Goal: Task Accomplishment & Management: Manage account settings

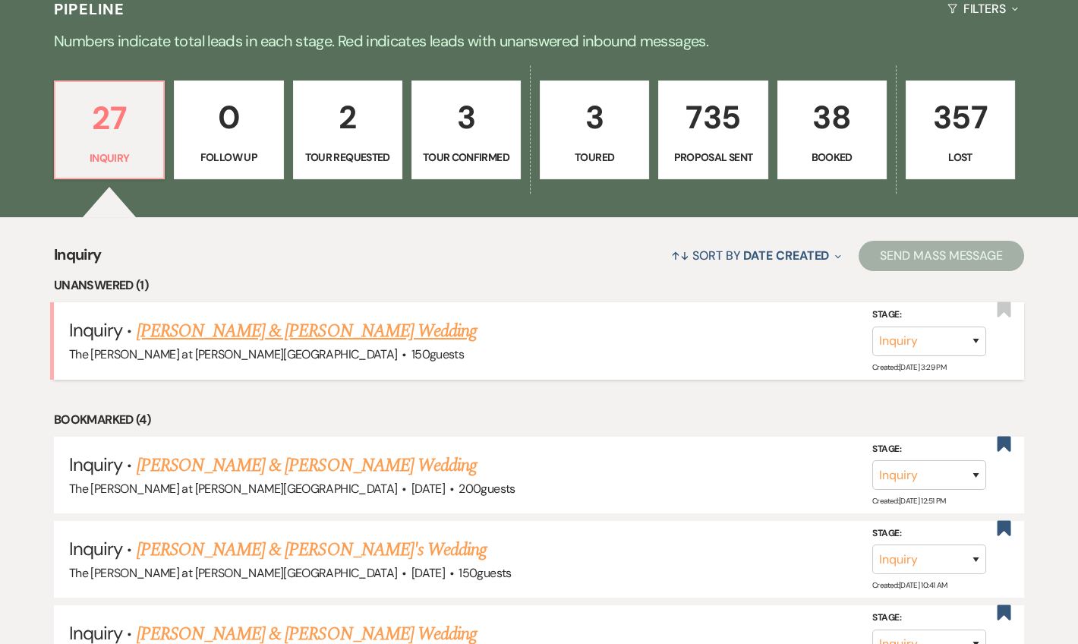
click at [312, 324] on link "Jasmani Hernandez & Kimberly Reyes's Wedding" at bounding box center [307, 330] width 340 height 27
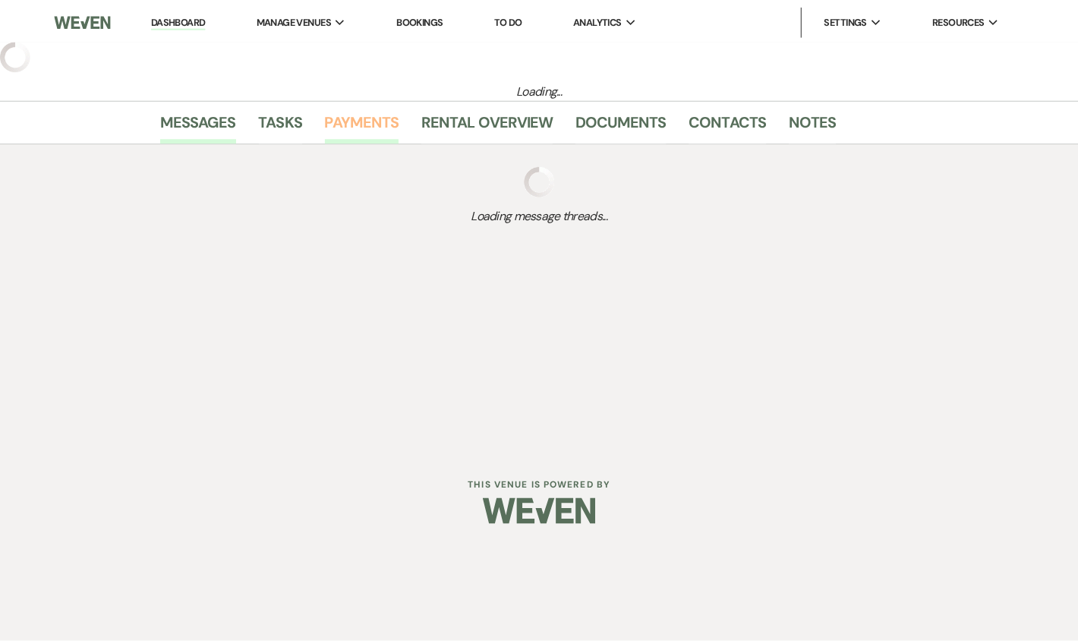
select select "17"
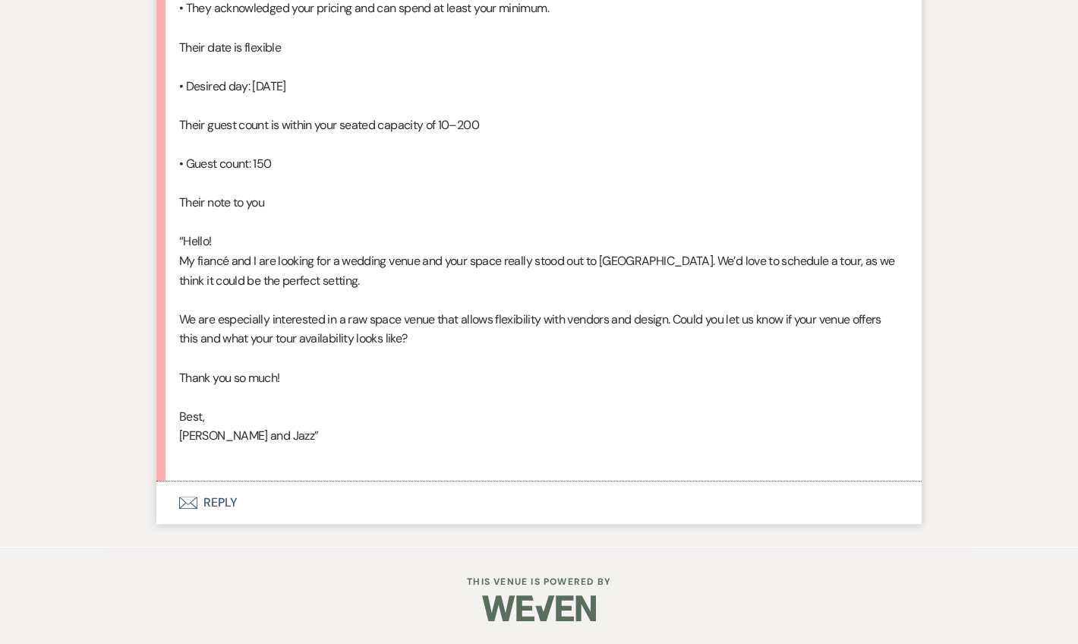
scroll to position [1313, 0]
drag, startPoint x: 212, startPoint y: 505, endPoint x: 219, endPoint y: 491, distance: 15.6
click at [212, 502] on button "Envelope Reply" at bounding box center [538, 502] width 765 height 43
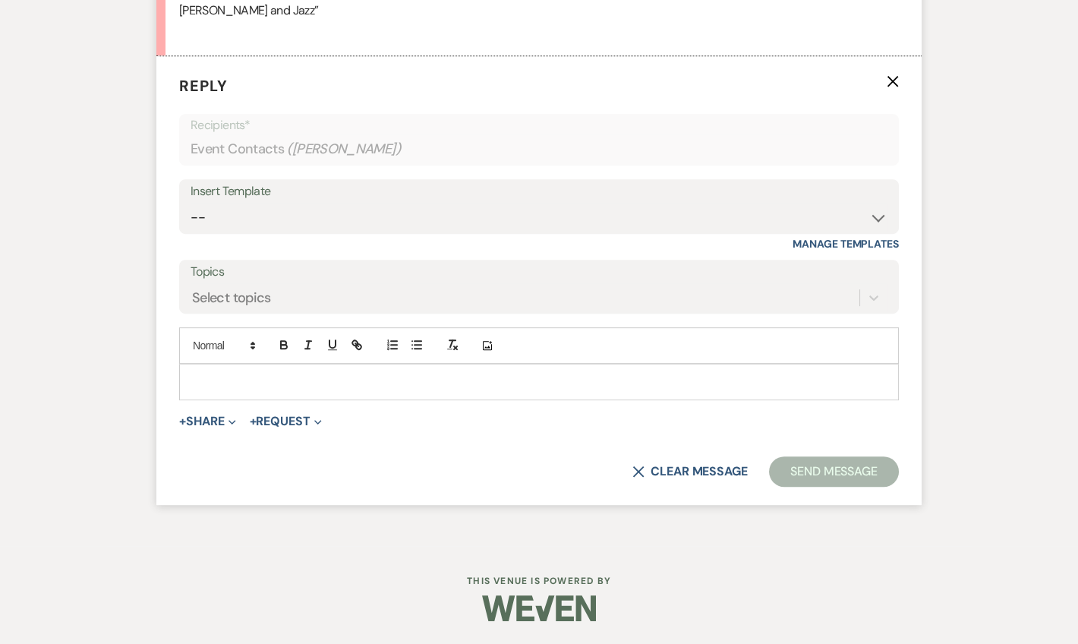
scroll to position [1737, 0]
drag, startPoint x: 259, startPoint y: 206, endPoint x: 317, endPoint y: 220, distance: 59.5
click at [259, 206] on select "-- Weven Planning Portal Introduction (Booked Events) Tour Request Response Fol…" at bounding box center [539, 218] width 697 height 30
select select "4367"
click at [191, 203] on select "-- Weven Planning Portal Introduction (Booked Events) Tour Request Response Fol…" at bounding box center [539, 218] width 697 height 30
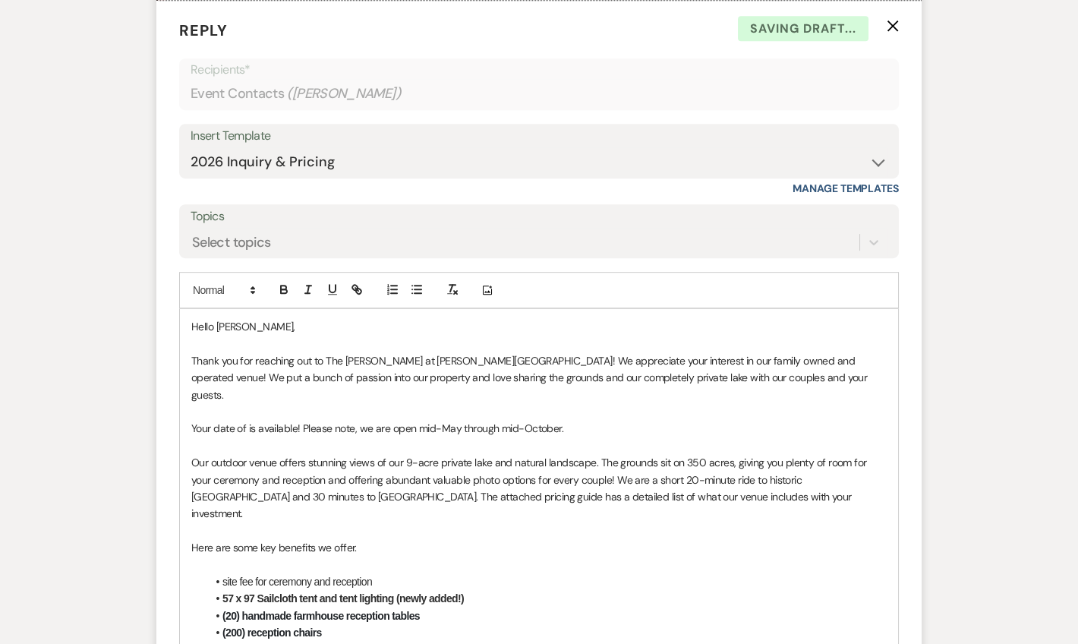
drag, startPoint x: 572, startPoint y: 462, endPoint x: 194, endPoint y: 465, distance: 377.3
click at [194, 436] on p "Your date of is available! Please note, we are open mid-May through mid-October." at bounding box center [538, 428] width 695 height 17
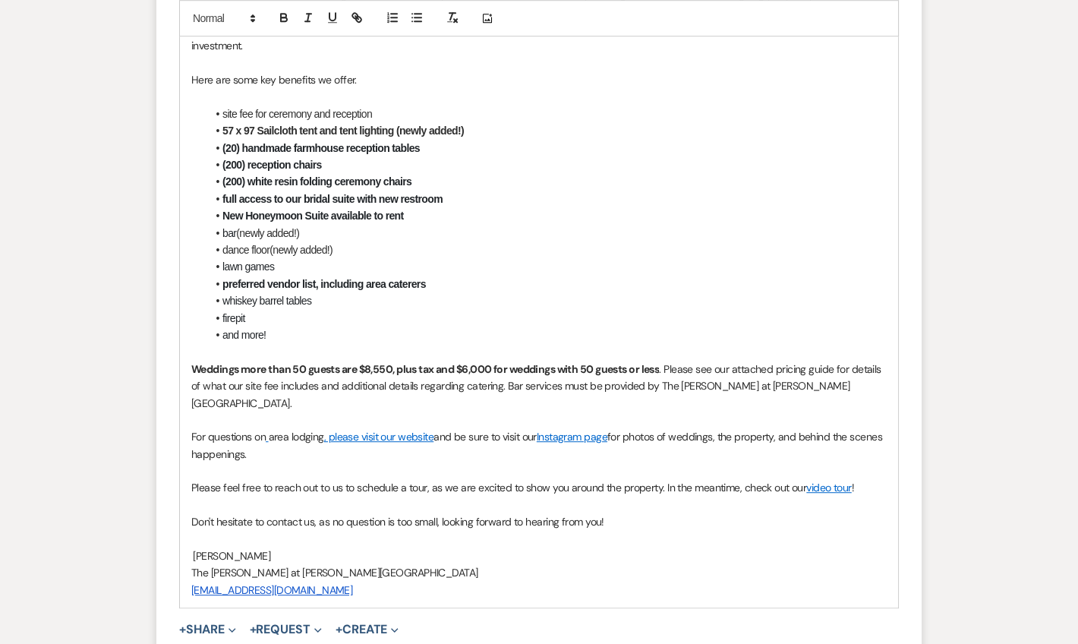
scroll to position [2381, 0]
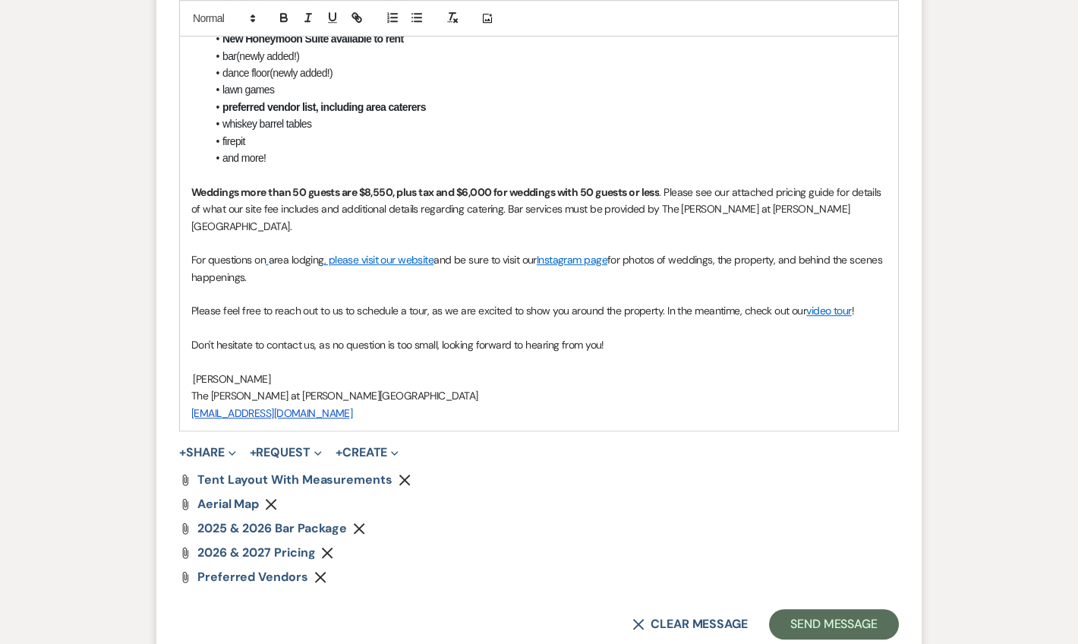
click at [402, 166] on li "and more!" at bounding box center [546, 158] width 680 height 17
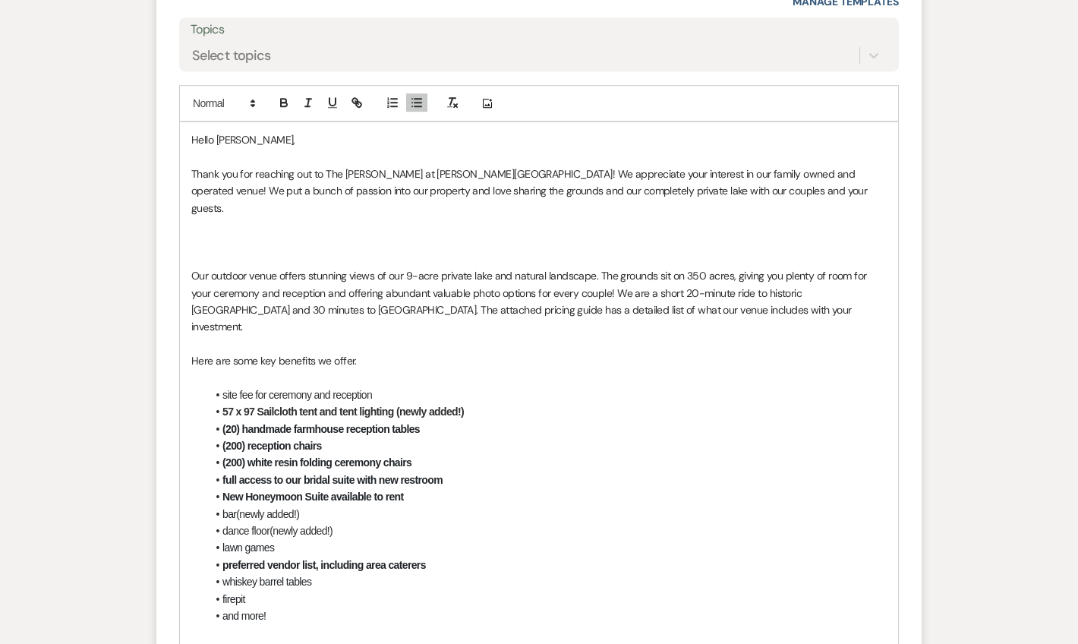
scroll to position [1921, 0]
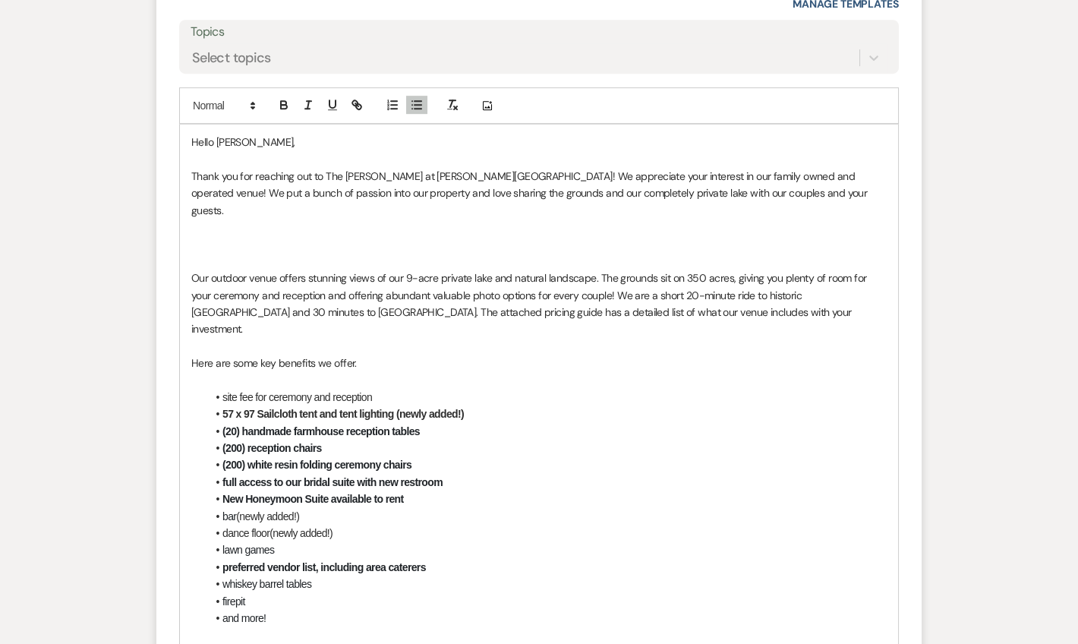
click at [210, 235] on p at bounding box center [538, 227] width 695 height 17
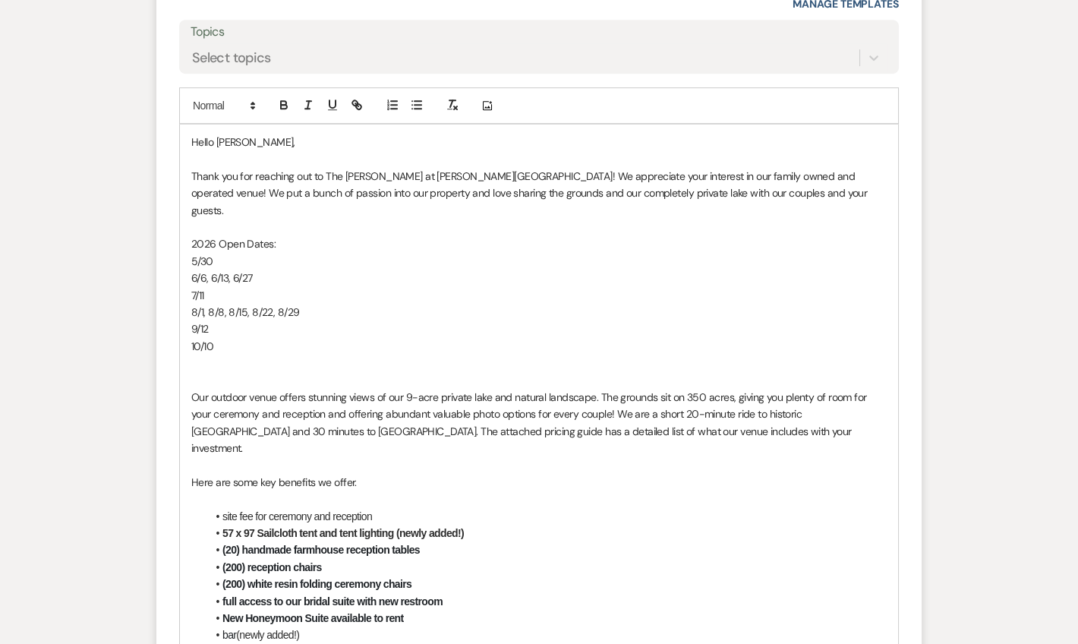
click at [231, 371] on p at bounding box center [538, 362] width 695 height 17
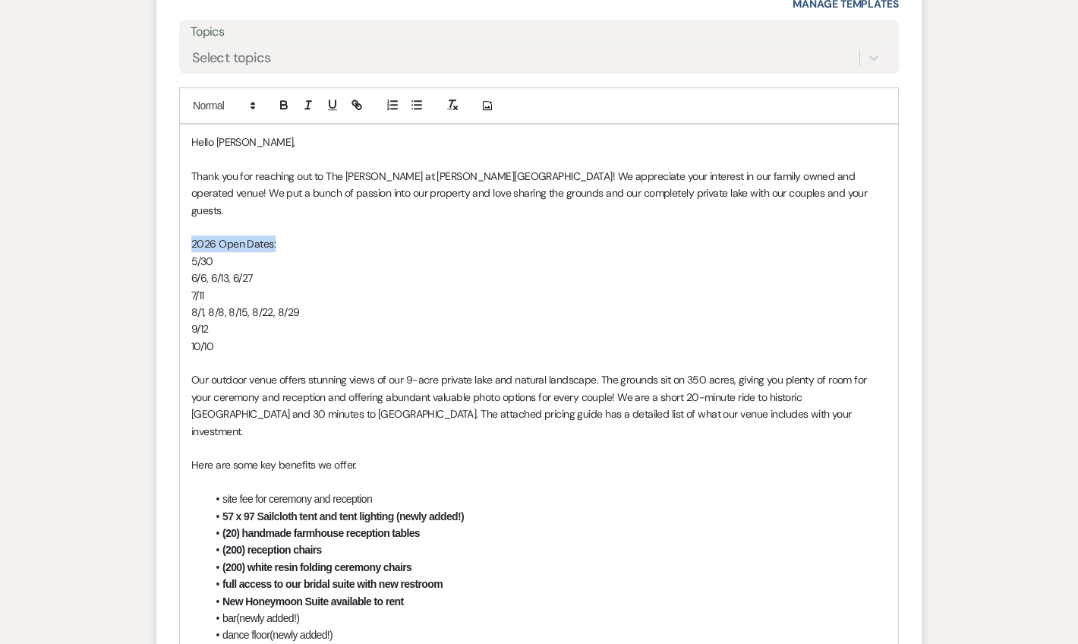
drag, startPoint x: 275, startPoint y: 282, endPoint x: 188, endPoint y: 282, distance: 86.5
click at [188, 282] on div "Hello Kimberly, Thank you for reaching out to The Rosemary at Spano Lake! We ap…" at bounding box center [539, 558] width 718 height 868
click at [281, 109] on icon "button" at bounding box center [284, 107] width 6 height 4
click at [439, 354] on p "10/10" at bounding box center [538, 346] width 695 height 17
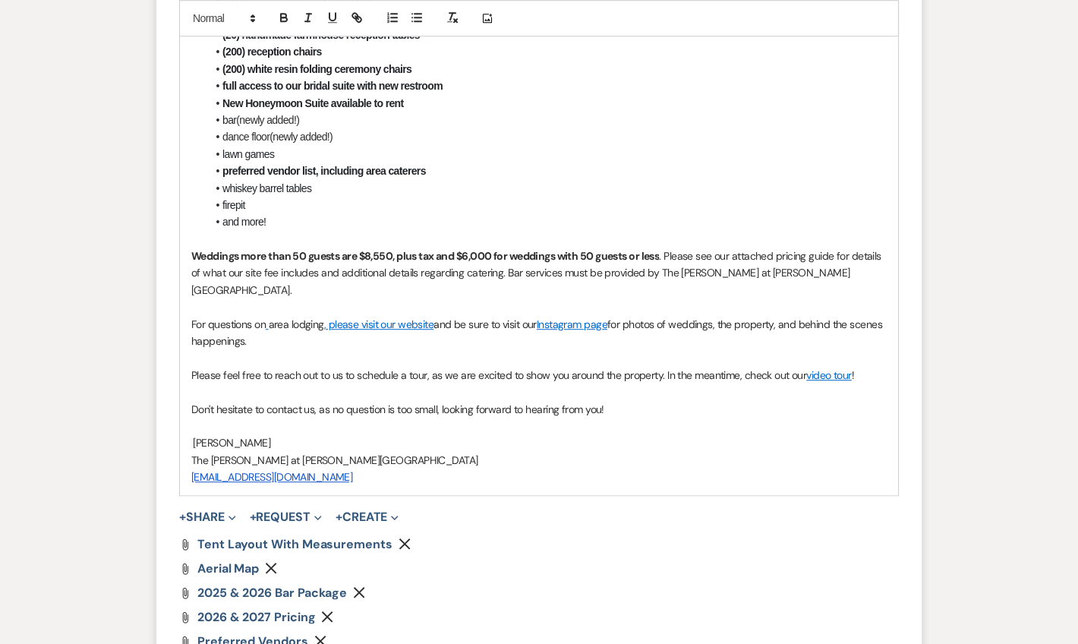
scroll to position [2473, 0]
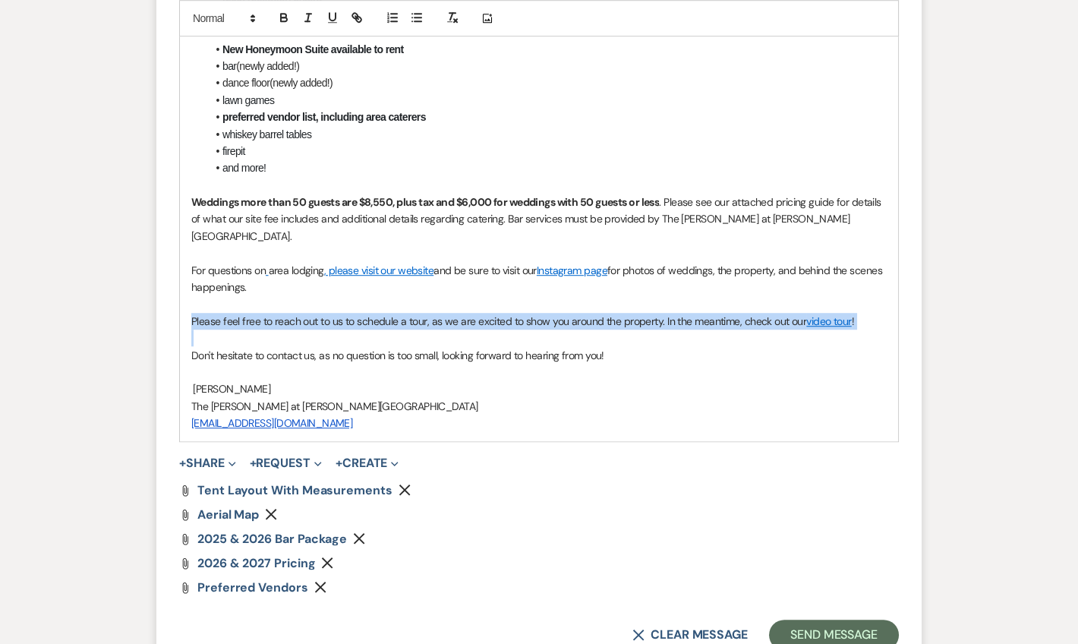
drag, startPoint x: 190, startPoint y: 324, endPoint x: 869, endPoint y: 339, distance: 679.5
click at [869, 339] on div "Hello Kimberly, Thank you for reaching out to The Rosemary at Spano Lake! We ap…" at bounding box center [539, 7] width 718 height 868
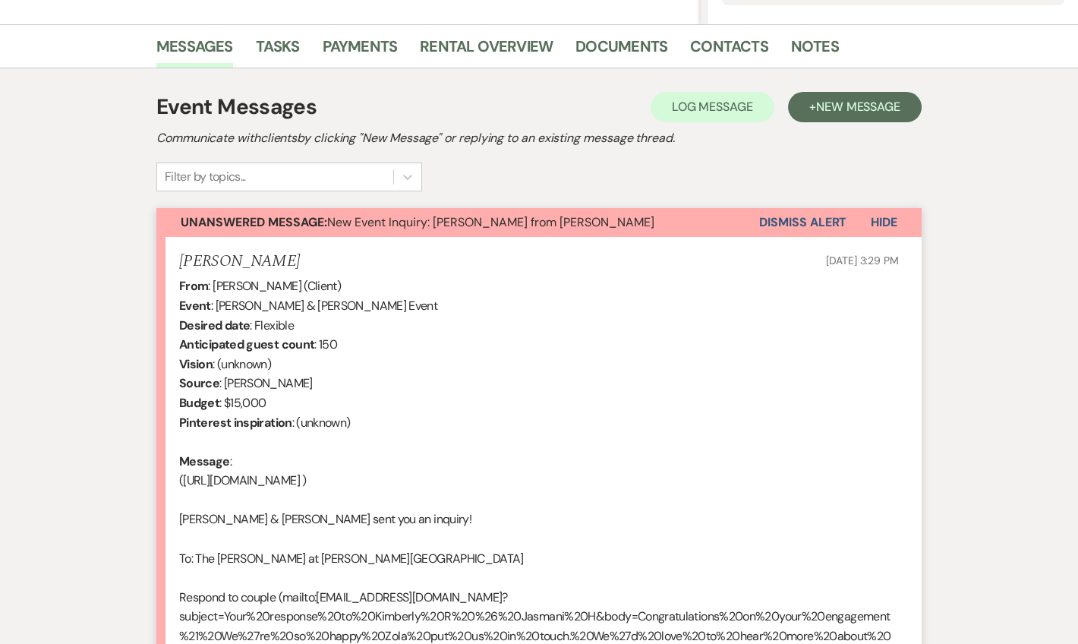
scroll to position [0, 0]
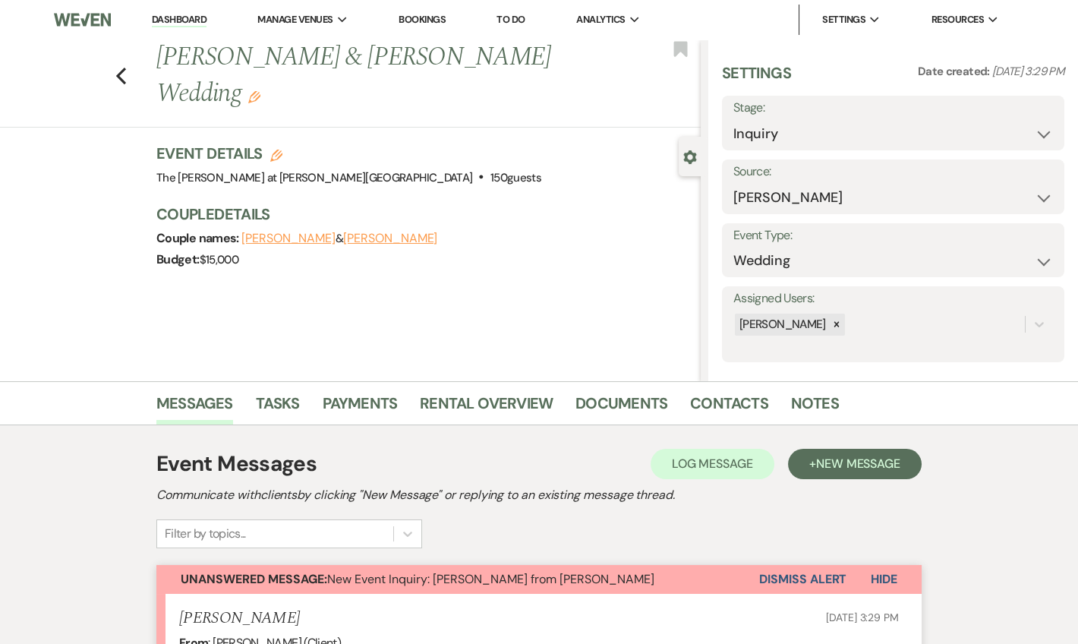
click at [156, 17] on link "Dashboard" at bounding box center [179, 20] width 55 height 14
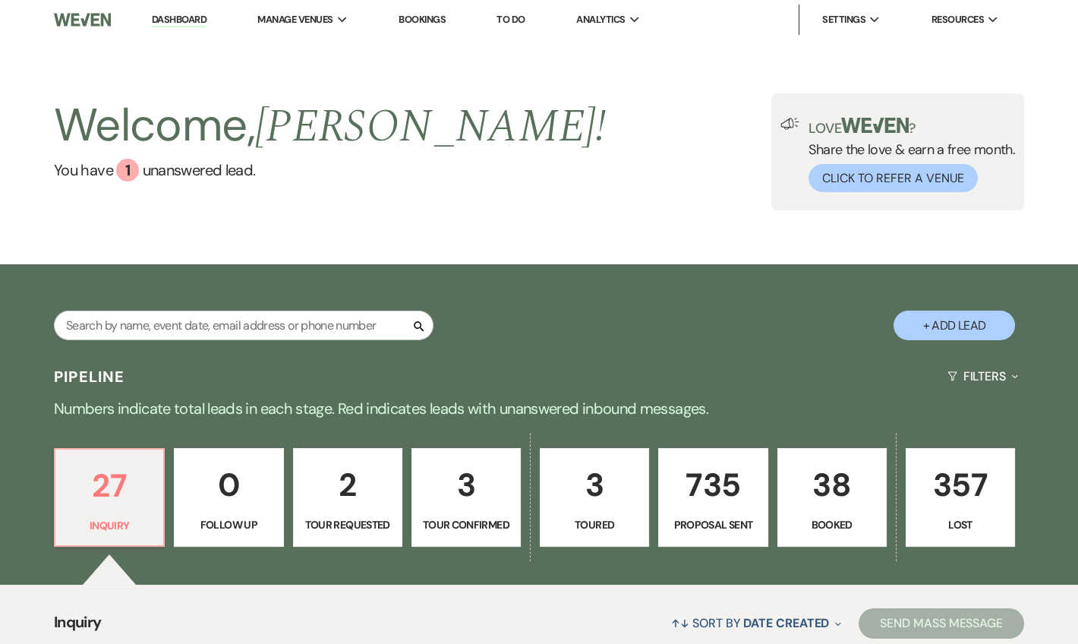
click at [348, 496] on p "2" at bounding box center [348, 484] width 90 height 51
select select "2"
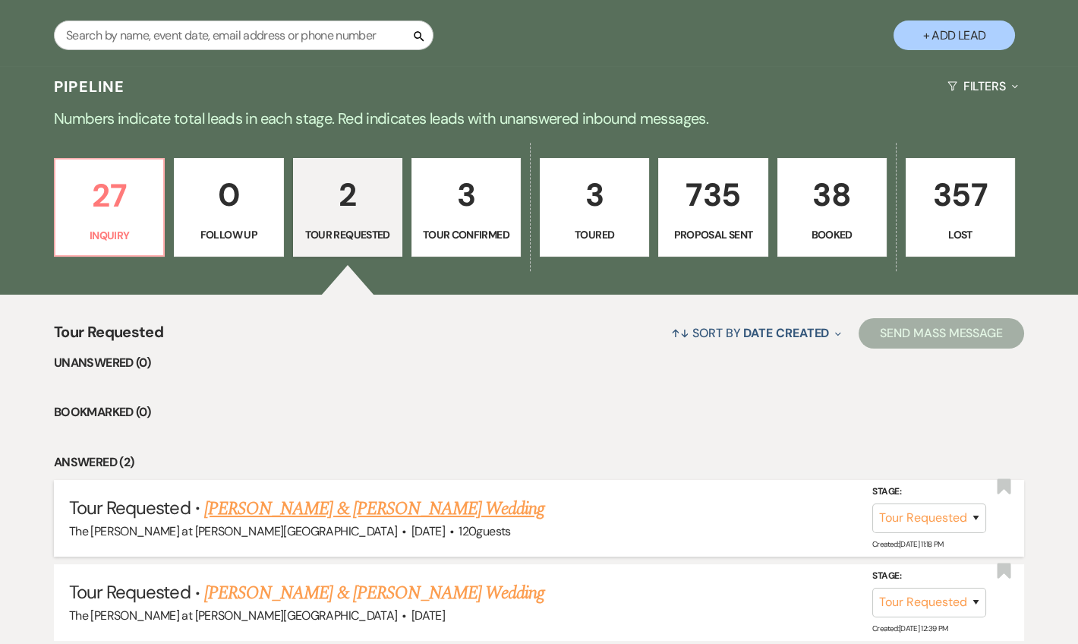
scroll to position [367, 0]
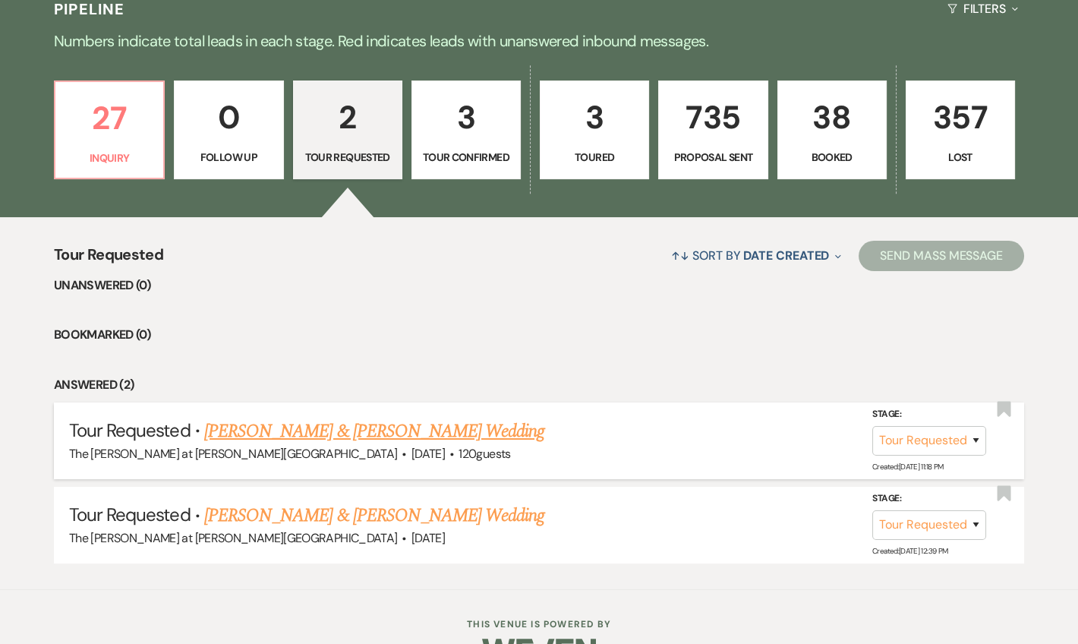
click at [380, 423] on link "Julie Merkle & Sarah Quinn's Wedding" at bounding box center [374, 430] width 340 height 27
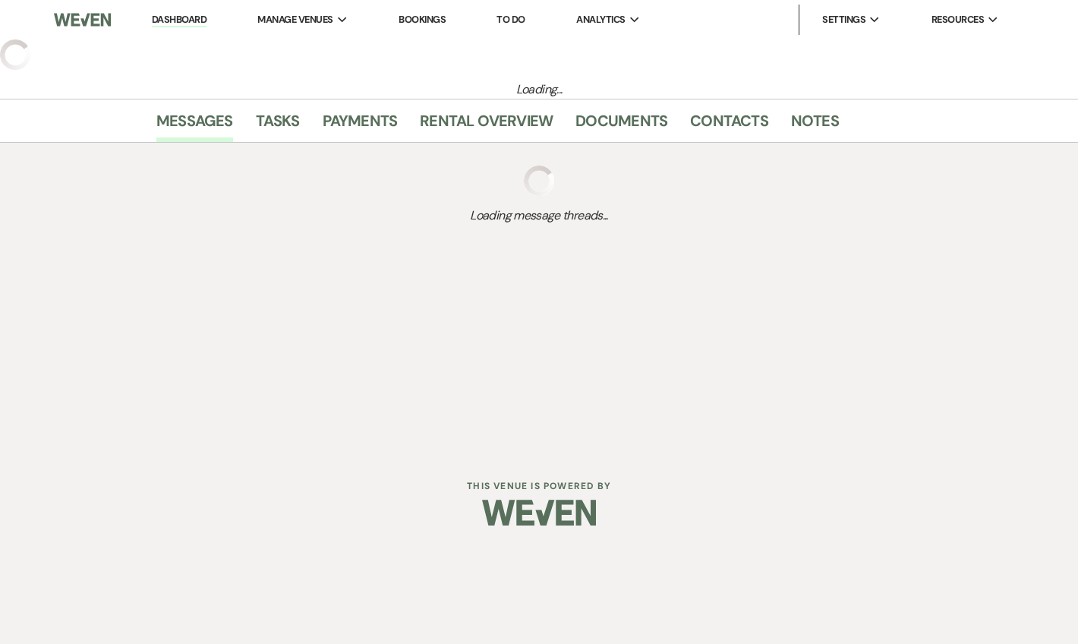
select select "2"
select select "5"
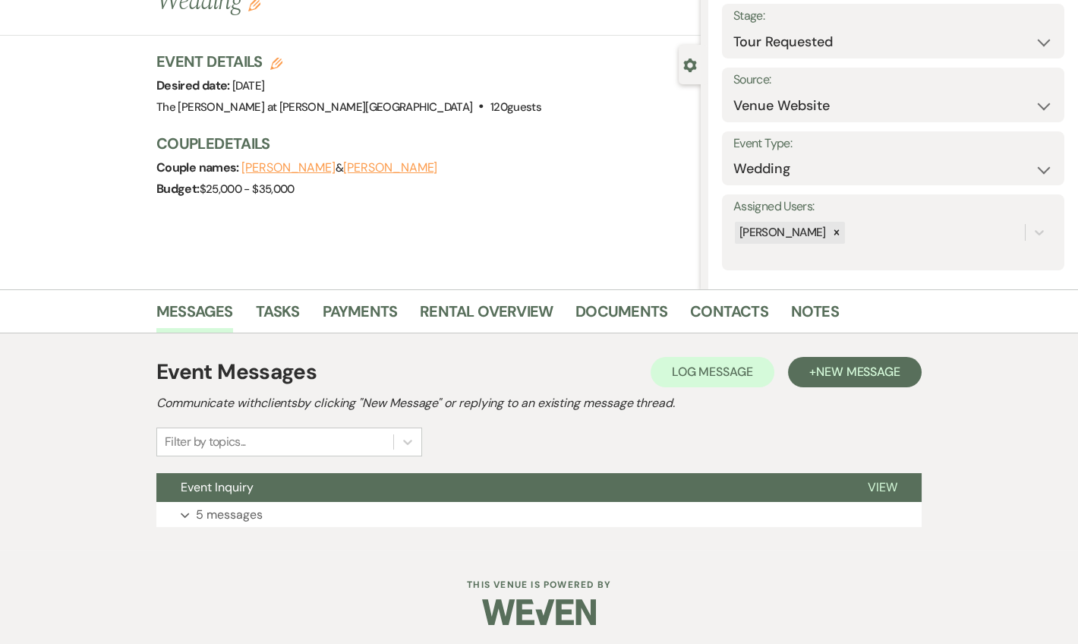
scroll to position [94, 0]
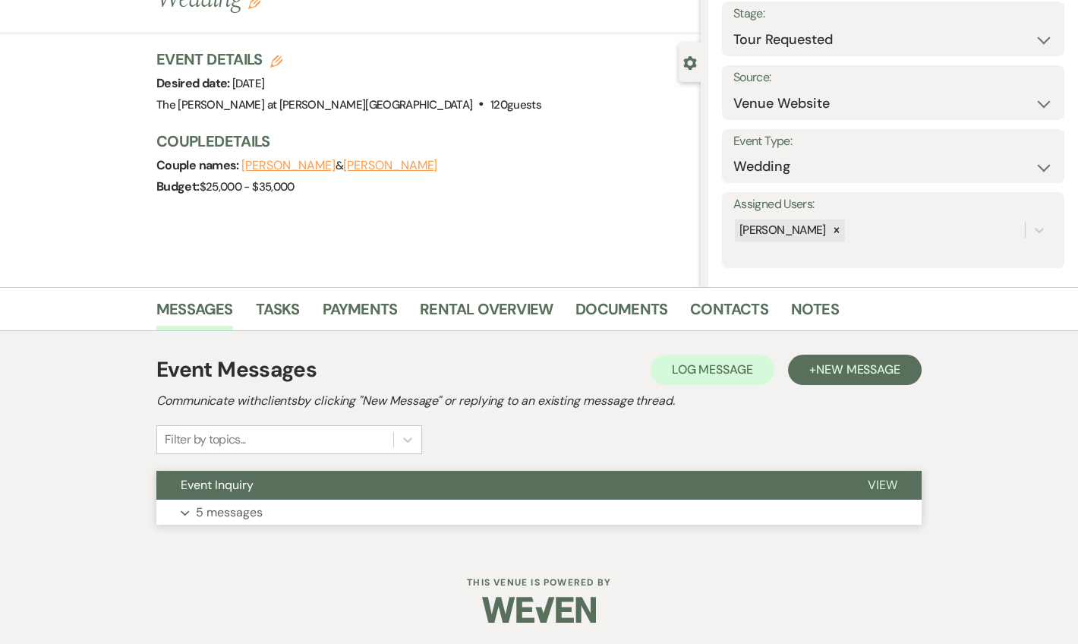
drag, startPoint x: 236, startPoint y: 511, endPoint x: 269, endPoint y: 489, distance: 40.0
click at [238, 509] on p "5 messages" at bounding box center [229, 512] width 67 height 20
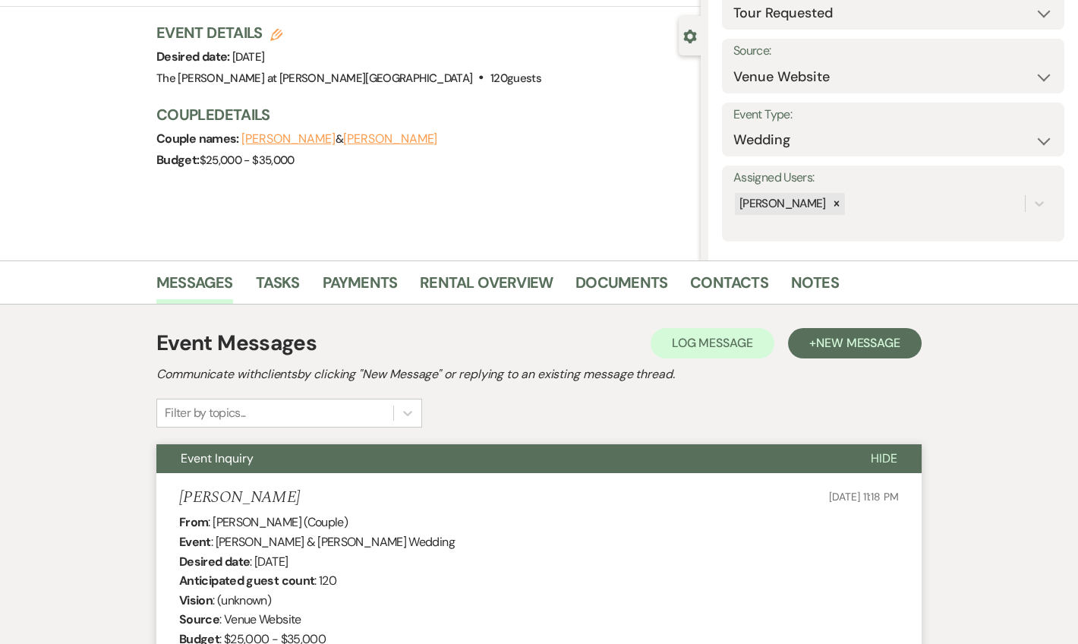
scroll to position [0, 0]
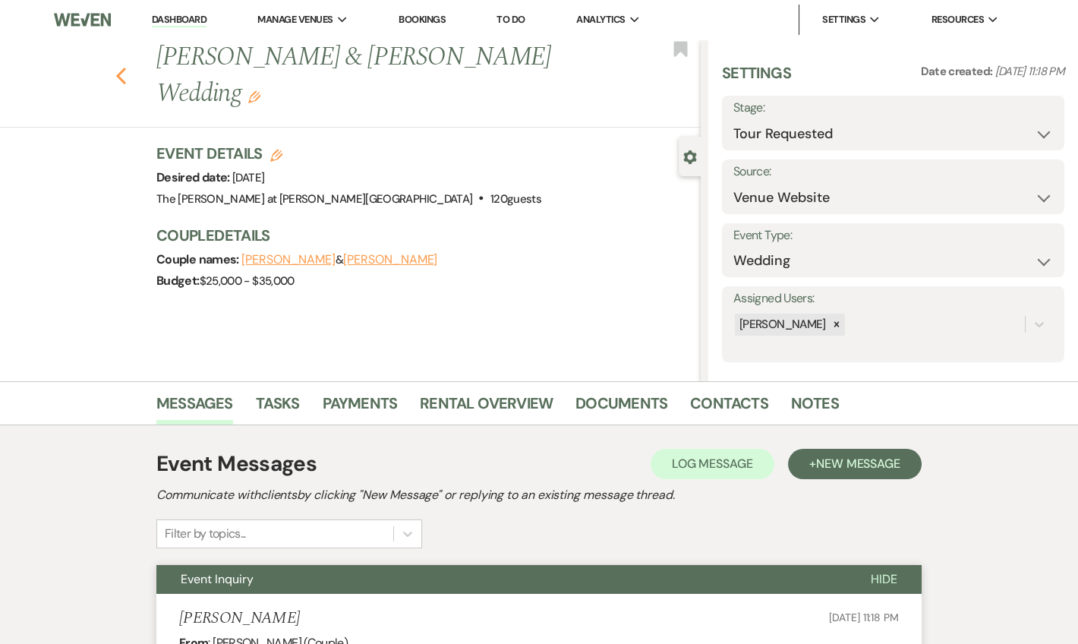
click at [121, 68] on use "button" at bounding box center [121, 76] width 10 height 17
select select "2"
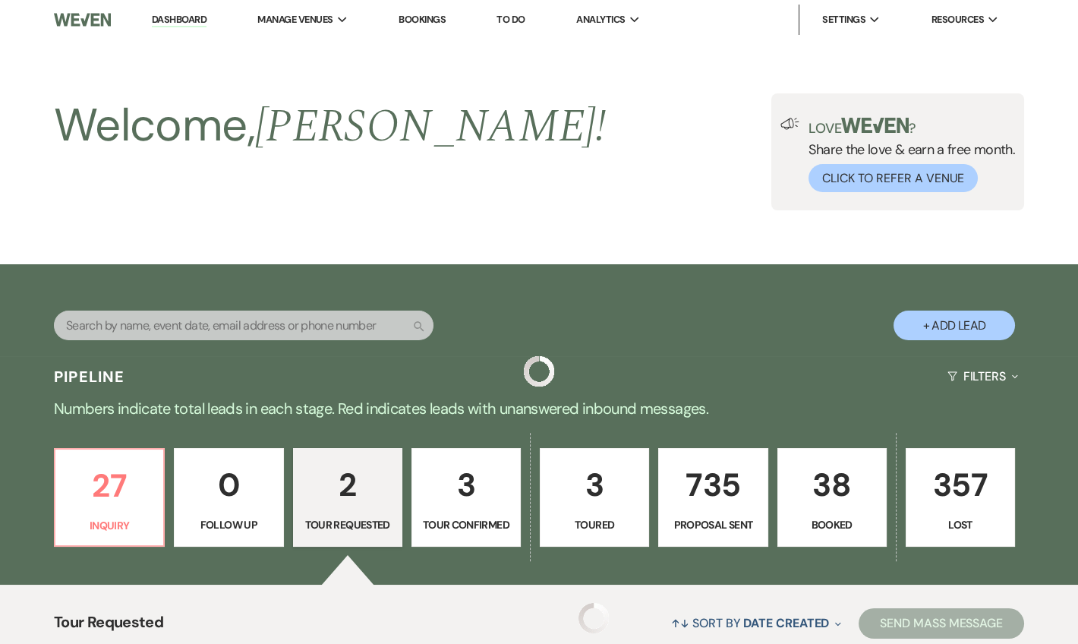
scroll to position [367, 0]
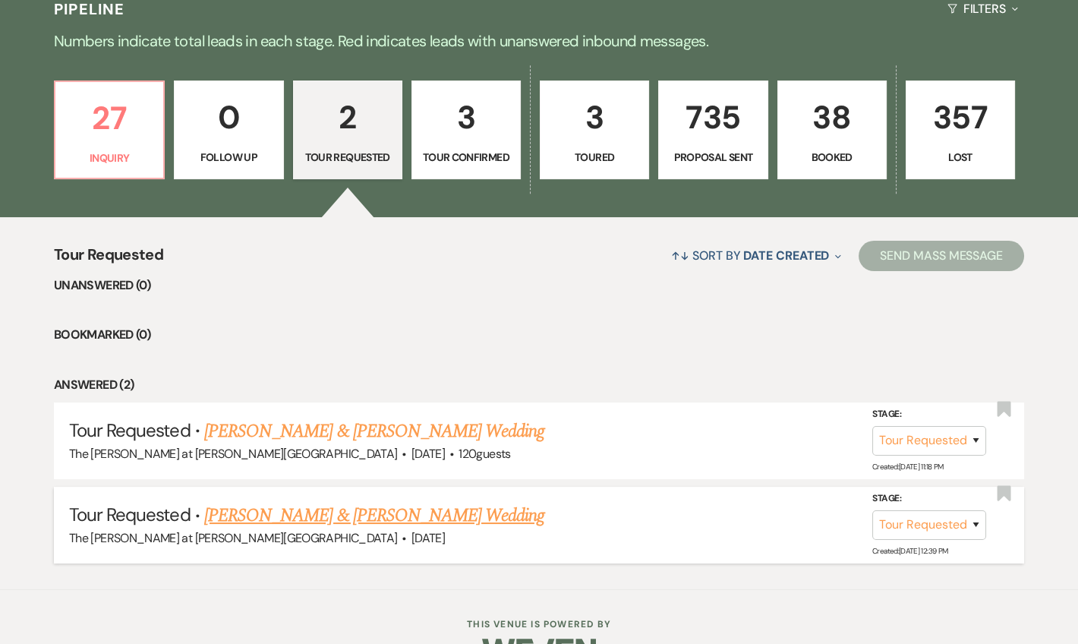
click at [358, 510] on link "Danielle Ost & James Beers's Wedding" at bounding box center [374, 515] width 340 height 27
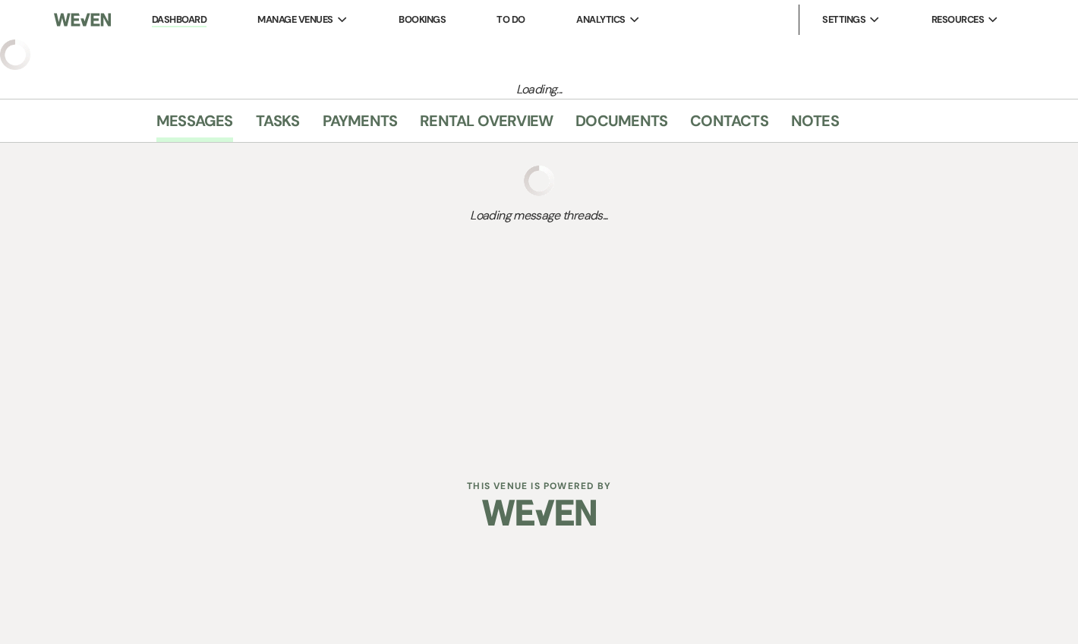
select select "2"
select select "5"
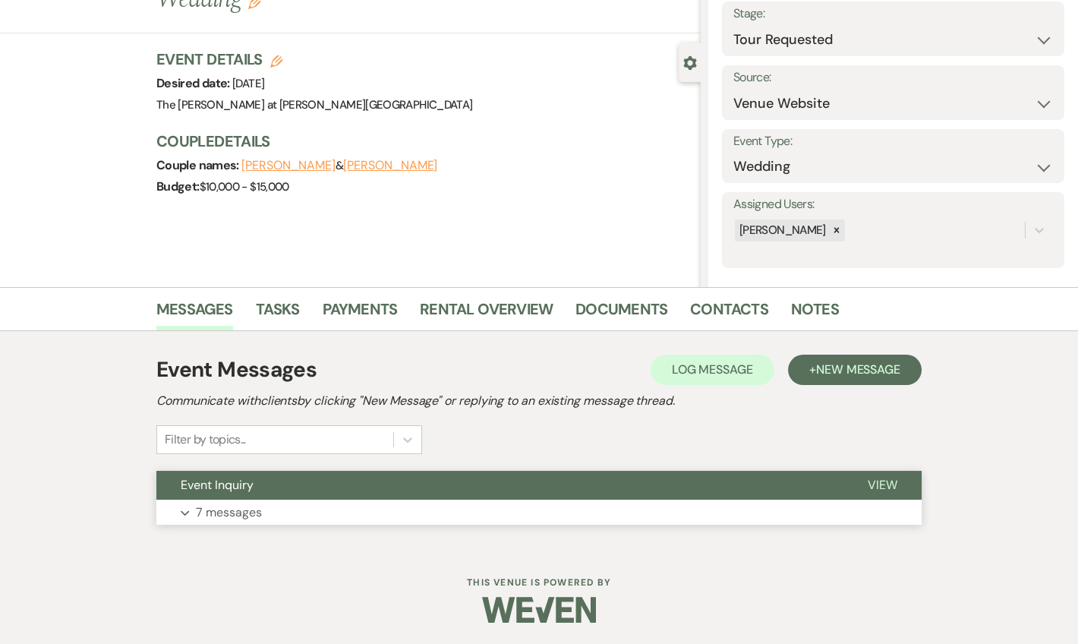
click at [233, 512] on p "7 messages" at bounding box center [229, 512] width 66 height 20
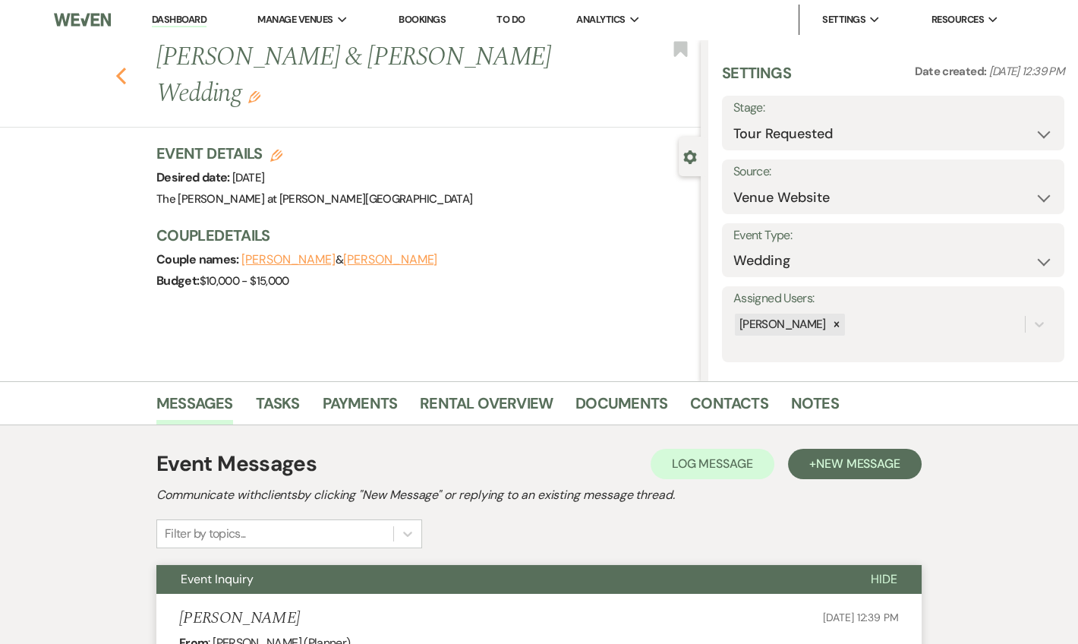
click at [125, 64] on button "Previous" at bounding box center [120, 74] width 11 height 21
select select "2"
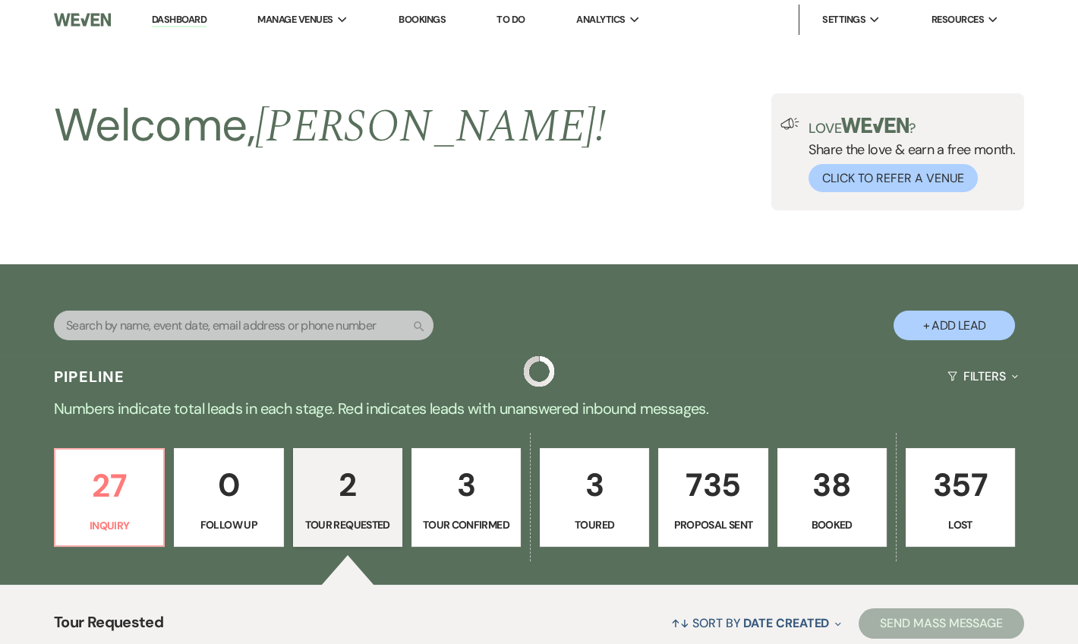
scroll to position [367, 0]
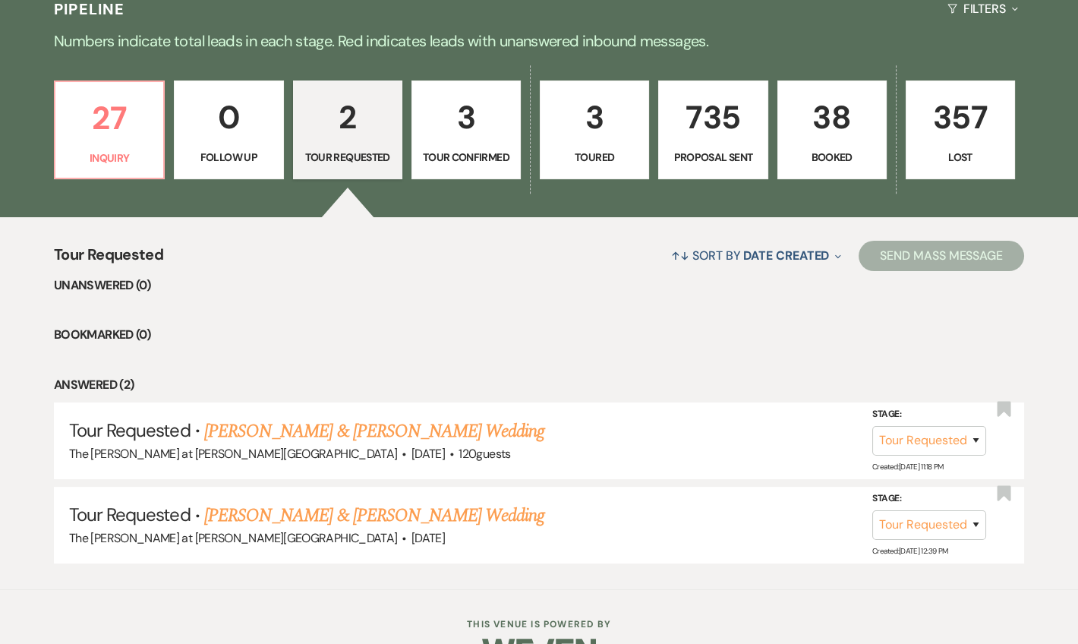
click at [464, 134] on p "3" at bounding box center [466, 117] width 90 height 51
select select "4"
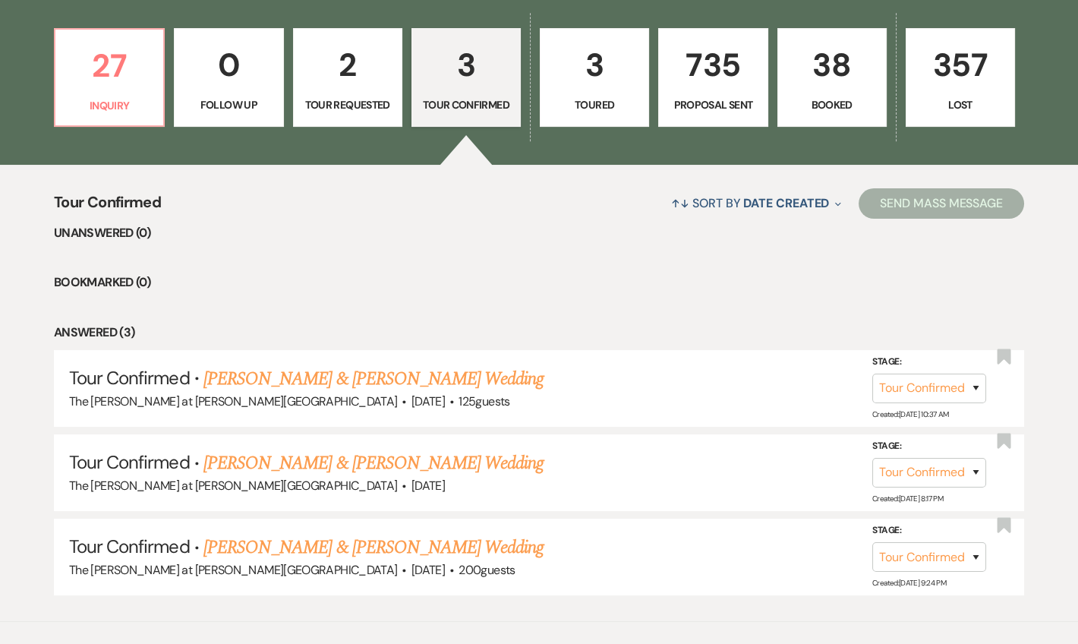
scroll to position [492, 0]
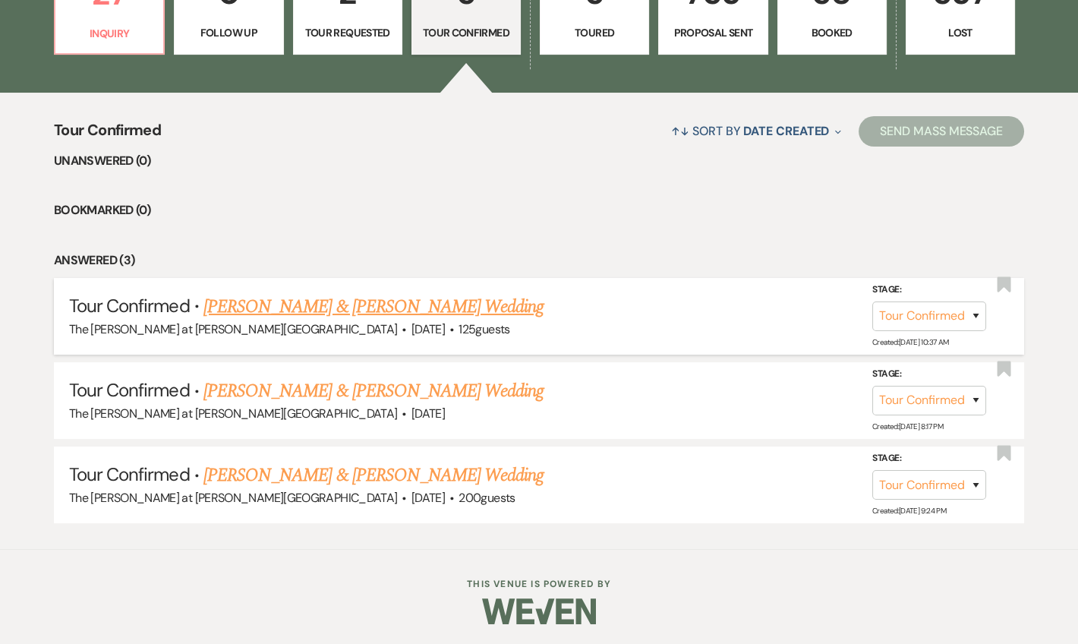
click at [281, 309] on link "Zach Coonick & Sarah Morgus's Wedding" at bounding box center [373, 306] width 340 height 27
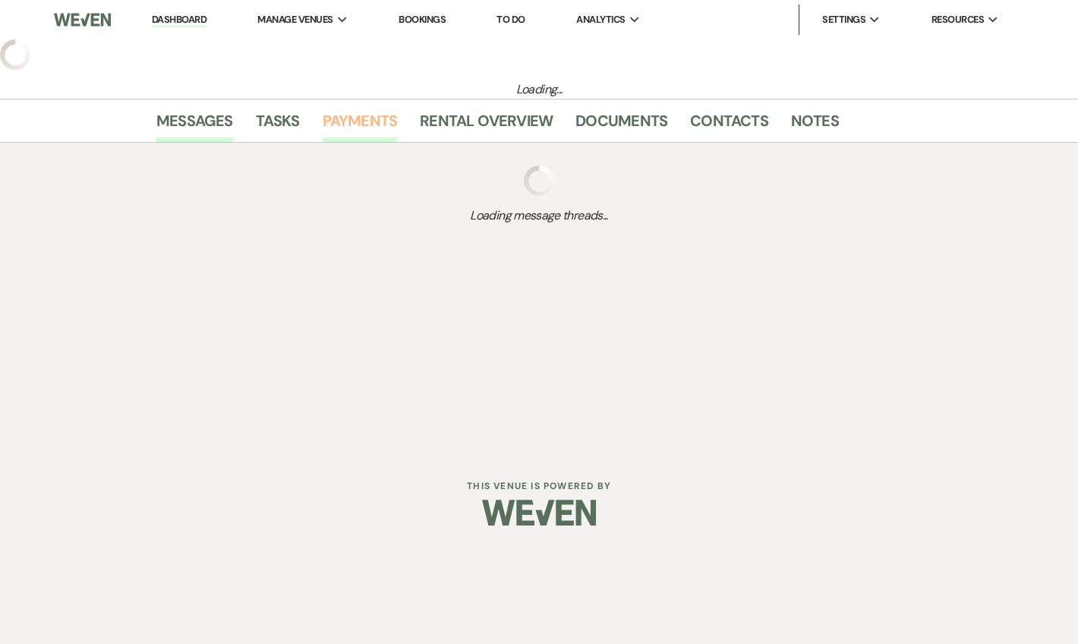
select select "4"
select select "5"
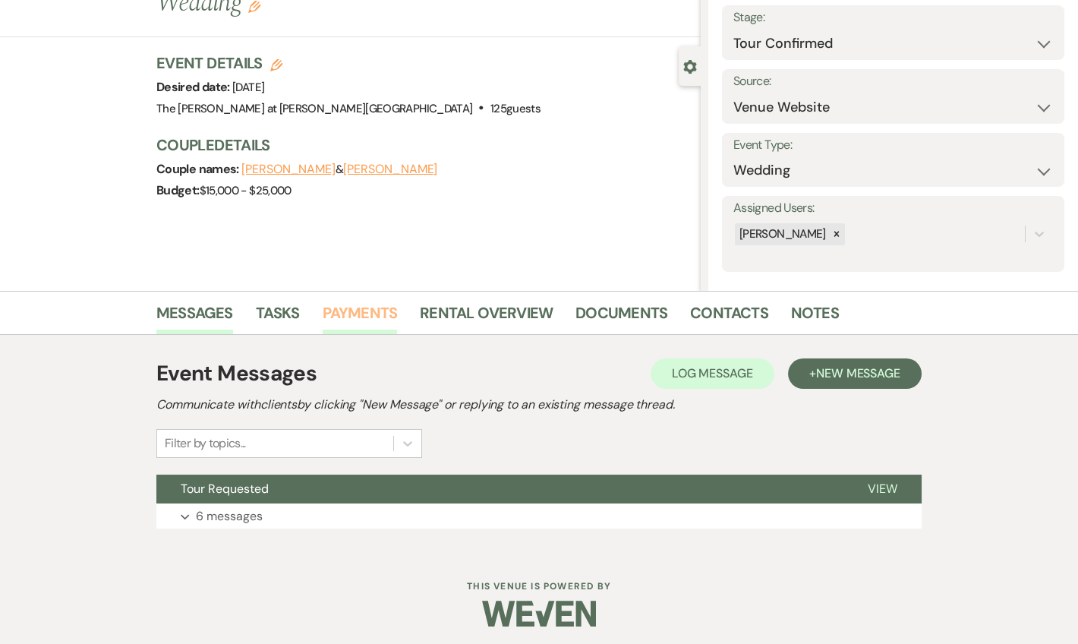
scroll to position [94, 0]
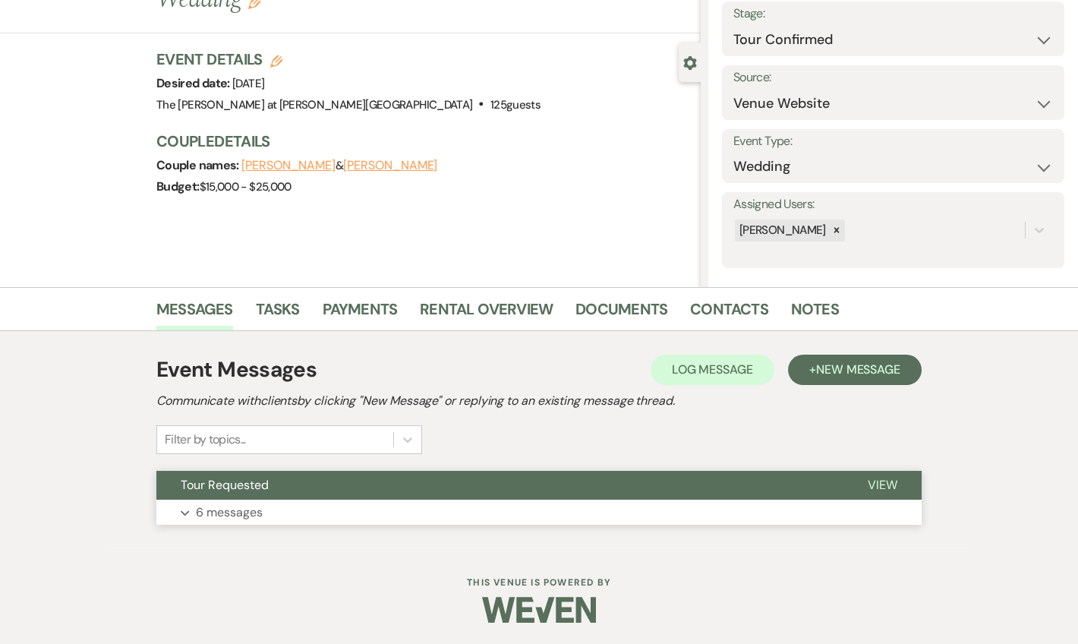
click at [265, 509] on button "Expand 6 messages" at bounding box center [538, 512] width 765 height 26
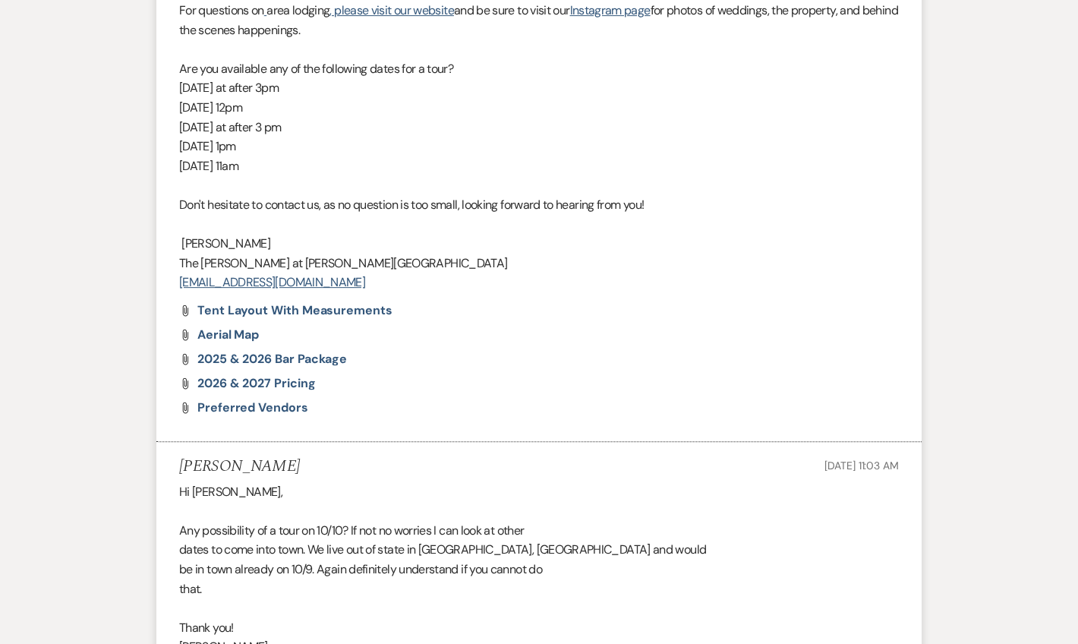
scroll to position [1439, 0]
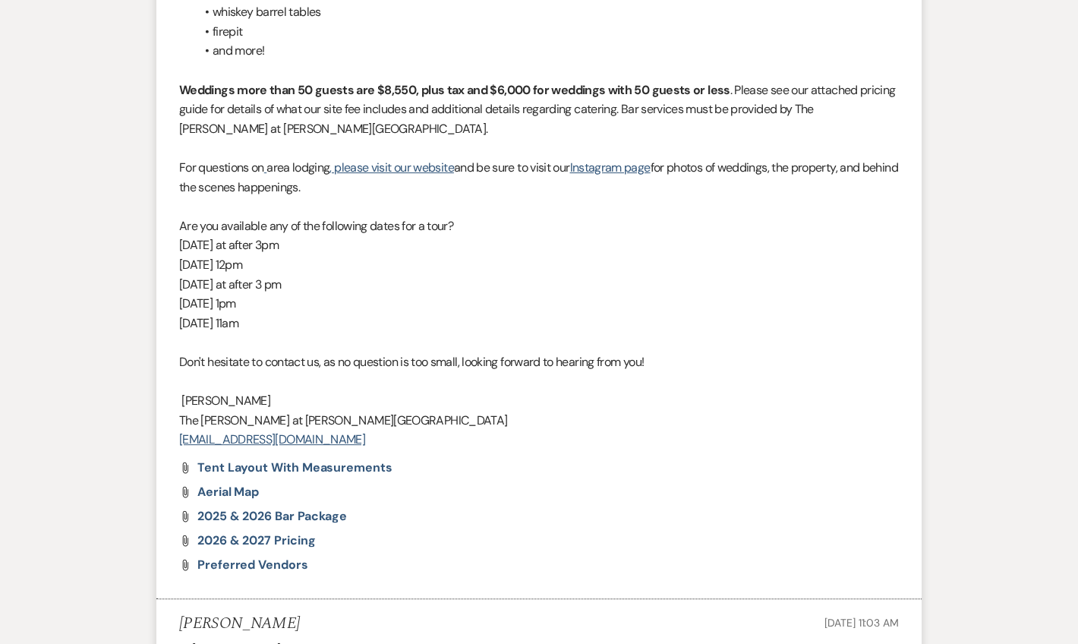
drag, startPoint x: 181, startPoint y: 263, endPoint x: 288, endPoint y: 295, distance: 110.7
copy div "Friday 9/26 at after 3 pm Sunday 10/12 at 1pm Sunday 10/19 at 11am"
click at [402, 332] on p at bounding box center [539, 342] width 720 height 20
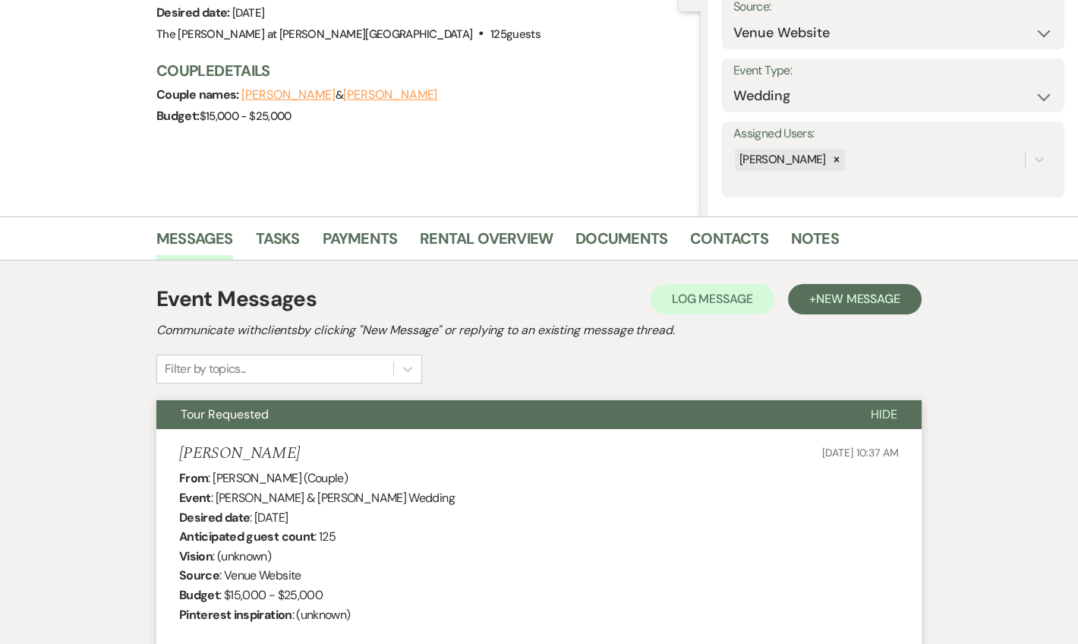
scroll to position [0, 0]
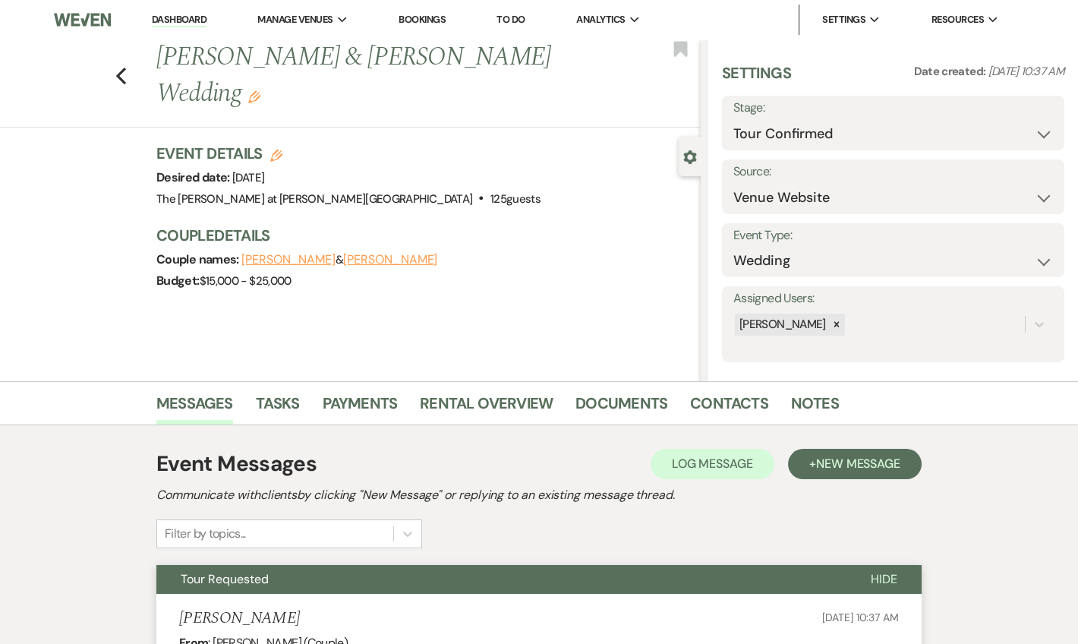
click at [170, 17] on link "Dashboard" at bounding box center [179, 20] width 55 height 14
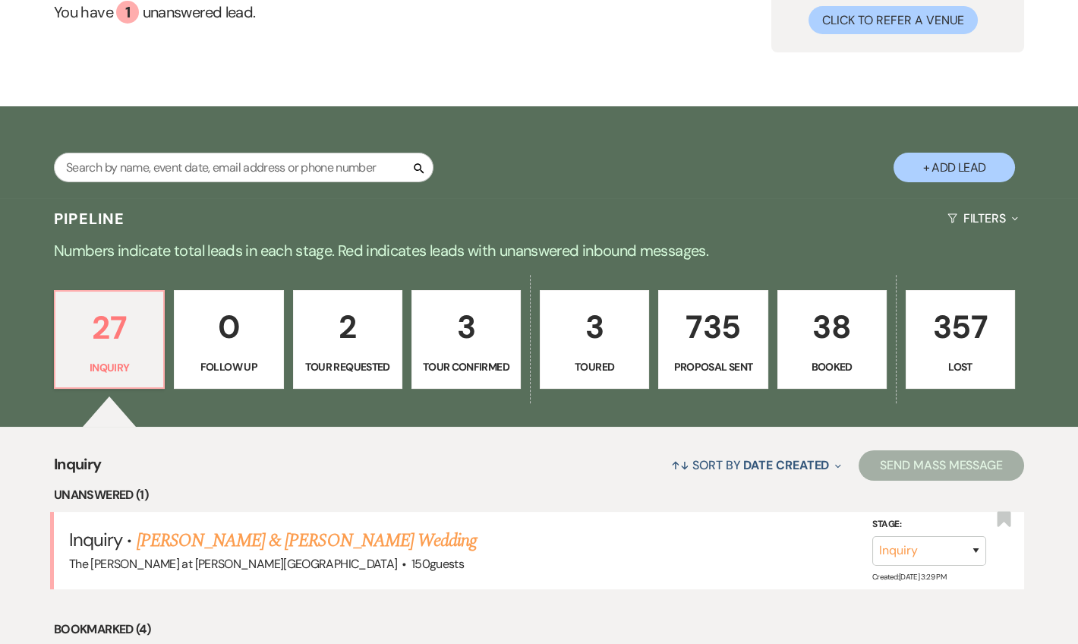
scroll to position [367, 0]
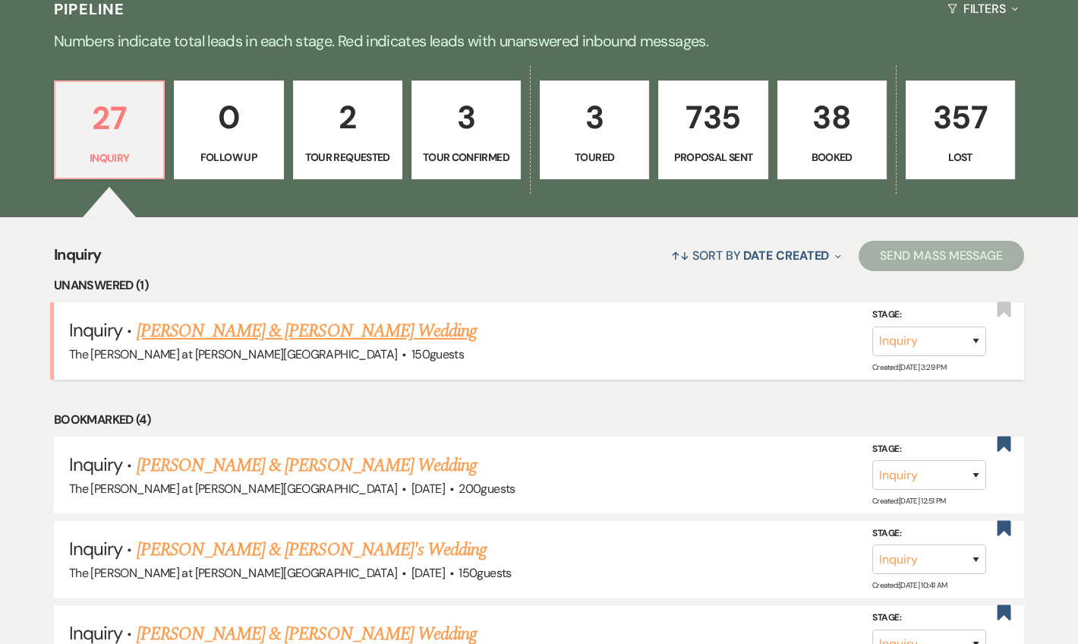
click at [180, 327] on link "Jasmani Hernandez & Kimberly Reyes's Wedding" at bounding box center [307, 330] width 340 height 27
select select "17"
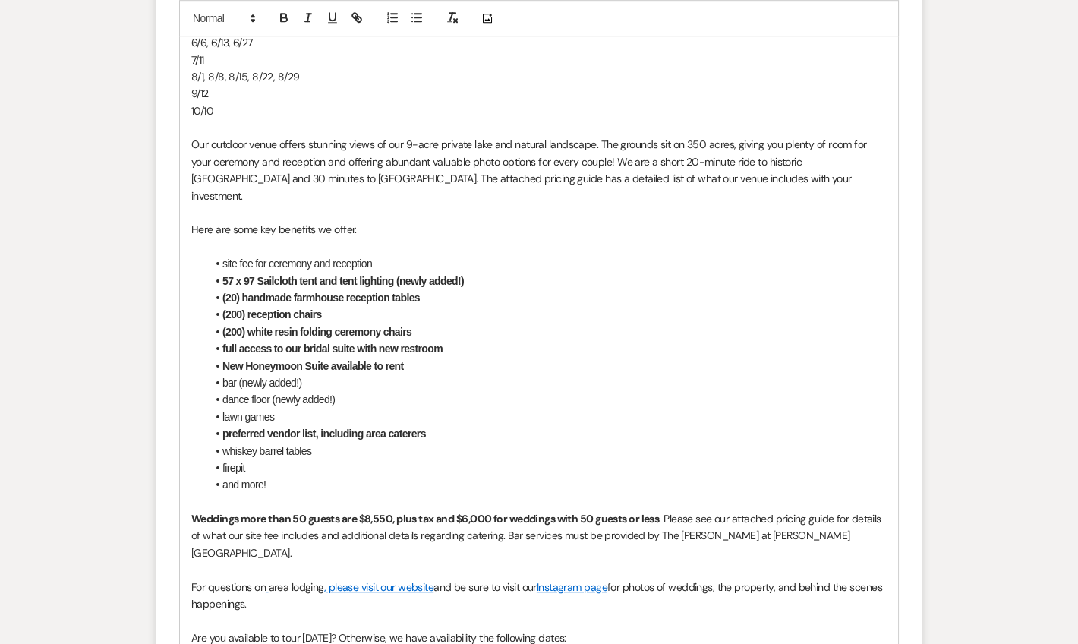
scroll to position [2433, 0]
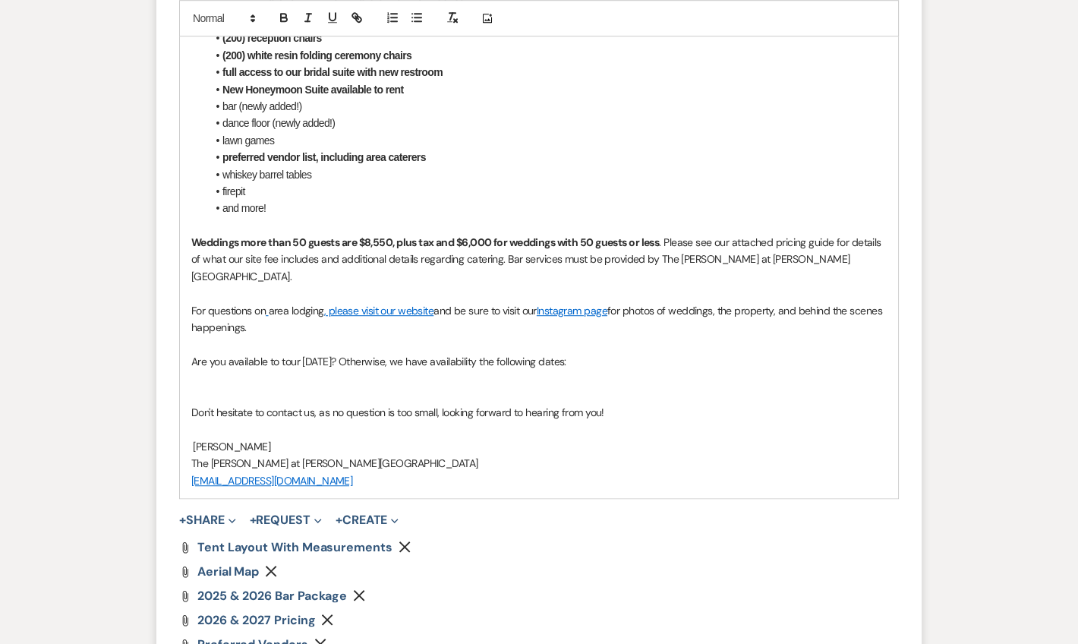
click at [288, 381] on p at bounding box center [538, 378] width 695 height 17
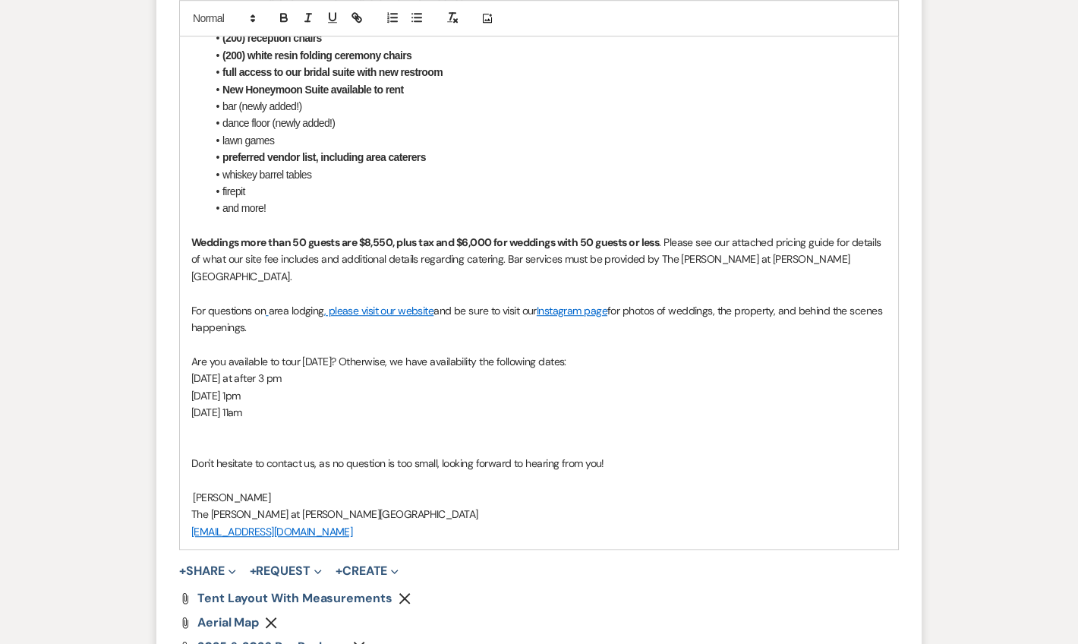
click at [442, 420] on p "Sunday 10/19 at 11am" at bounding box center [538, 412] width 695 height 17
drag, startPoint x: 595, startPoint y: 364, endPoint x: 346, endPoint y: 342, distance: 249.9
click at [345, 342] on div "Hello Kimberly, Thank you for reaching out to The Rosemary at Spano Lake! We ap…" at bounding box center [539, 81] width 718 height 936
click at [351, 344] on p at bounding box center [538, 344] width 695 height 17
drag, startPoint x: 406, startPoint y: 364, endPoint x: 146, endPoint y: 362, distance: 259.6
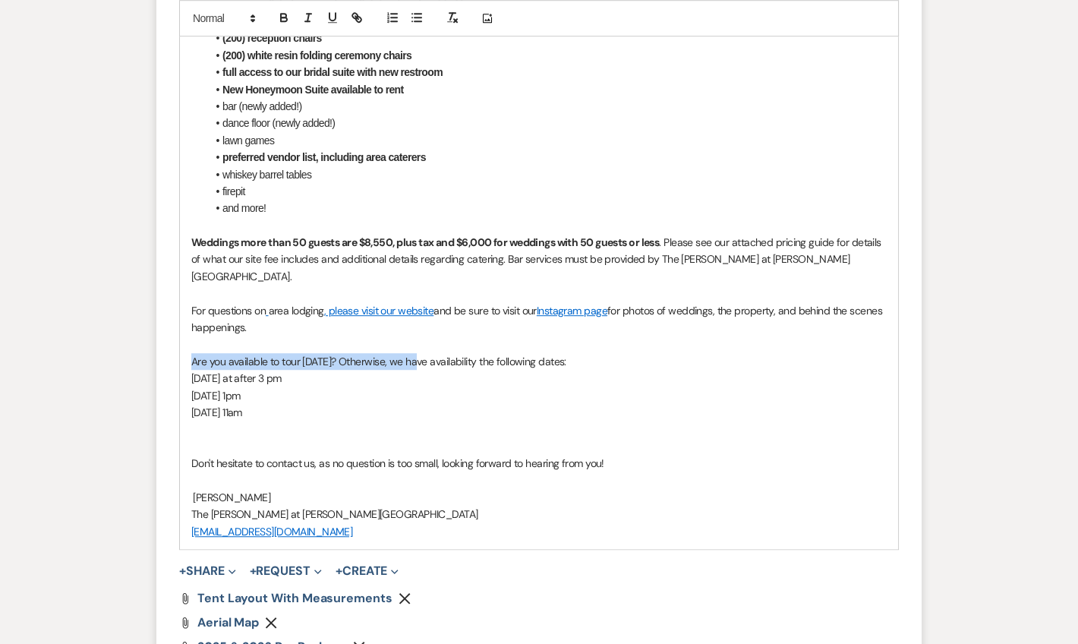
click at [367, 364] on p "We have availability the following dates:" at bounding box center [538, 361] width 695 height 17
click at [303, 397] on p "Sunday 10/12 at 1pm" at bounding box center [538, 395] width 695 height 17
click at [307, 386] on p "Friday 9/26 at after 3 pm" at bounding box center [538, 378] width 695 height 17
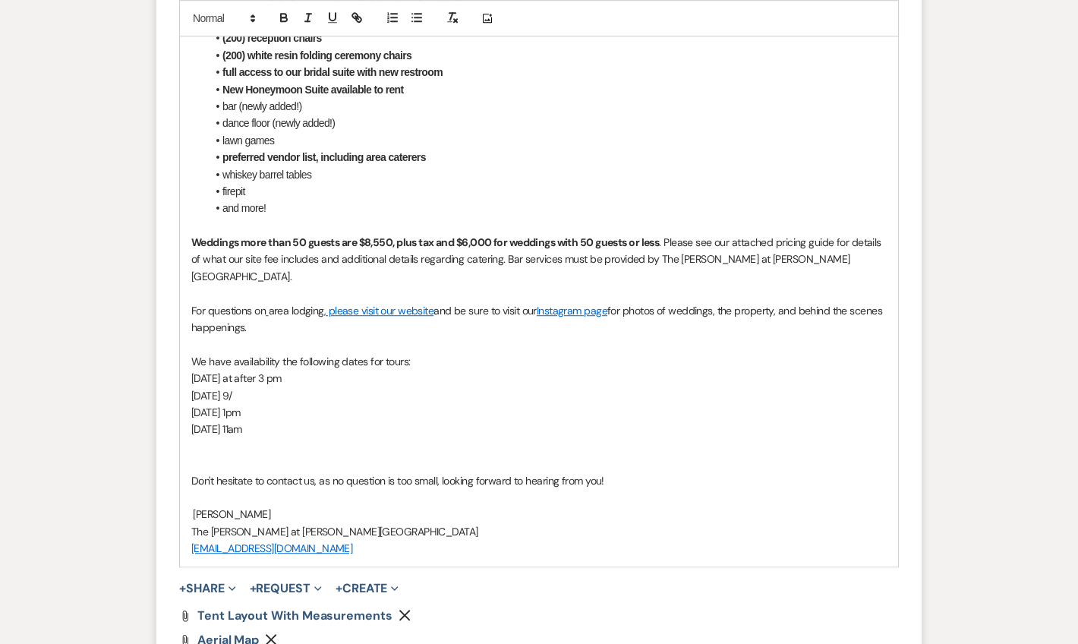
click at [283, 404] on p "Sunday 9/" at bounding box center [538, 395] width 695 height 17
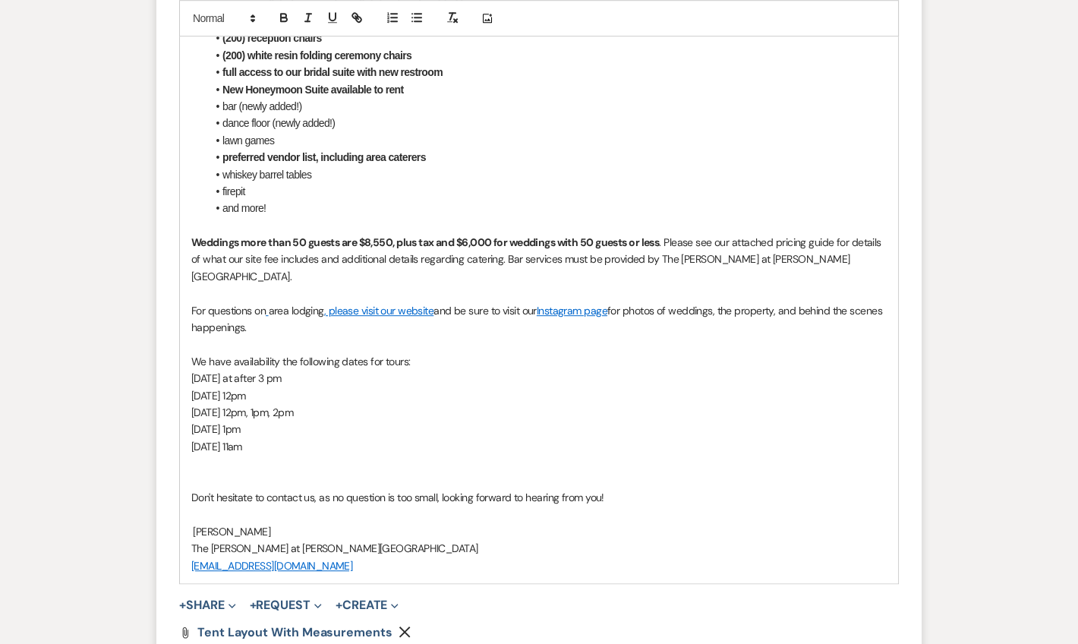
click at [315, 468] on p at bounding box center [538, 463] width 695 height 17
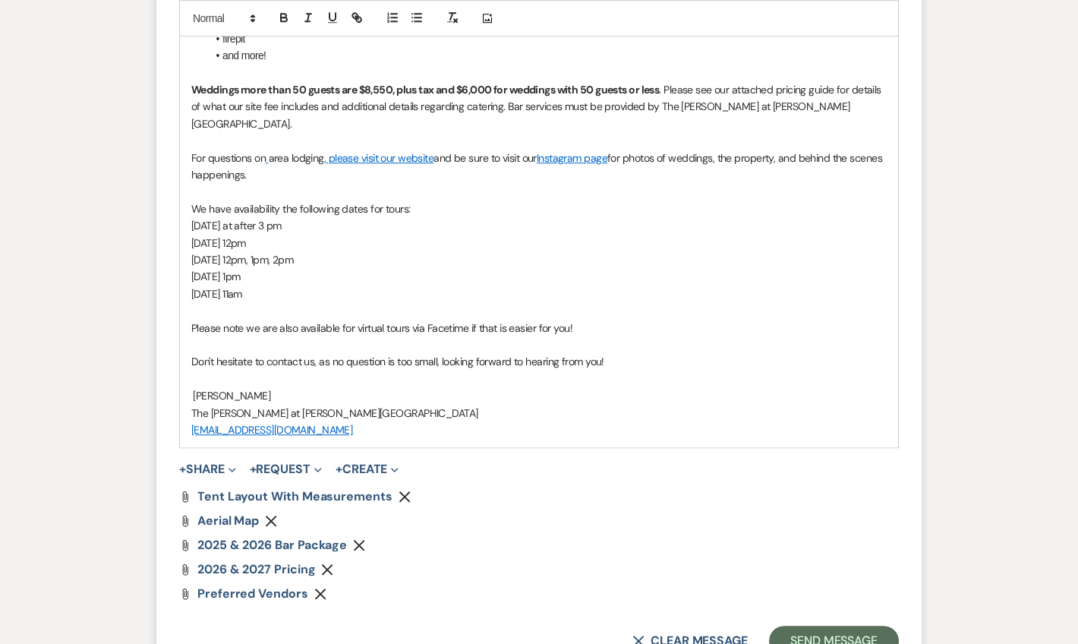
scroll to position [2759, 0]
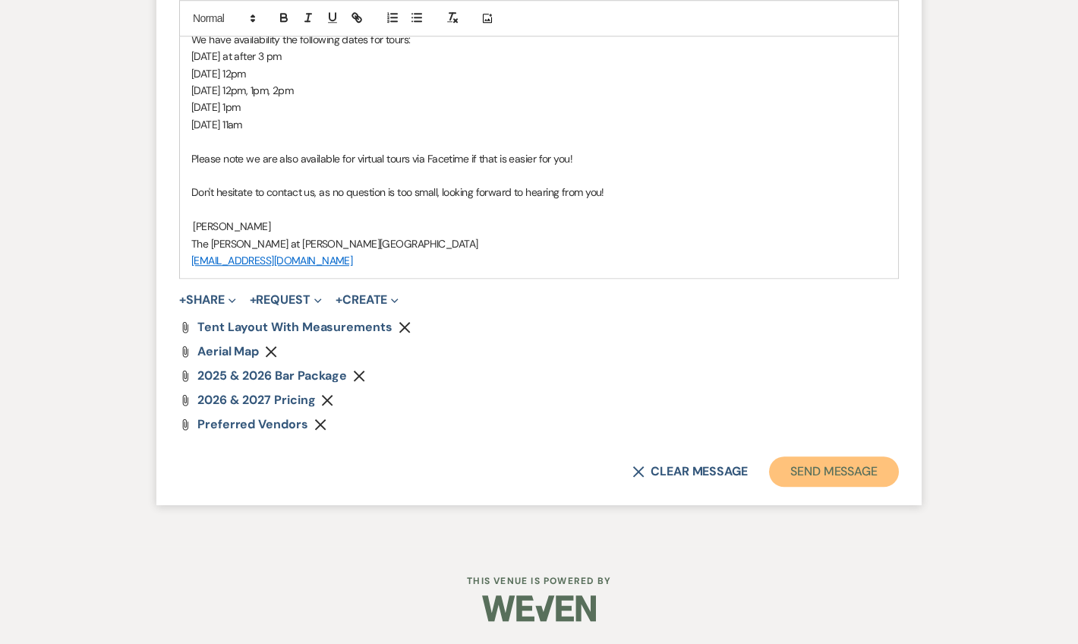
drag, startPoint x: 804, startPoint y: 471, endPoint x: 1061, endPoint y: 474, distance: 257.3
click at [804, 471] on button "Send Message" at bounding box center [834, 471] width 130 height 30
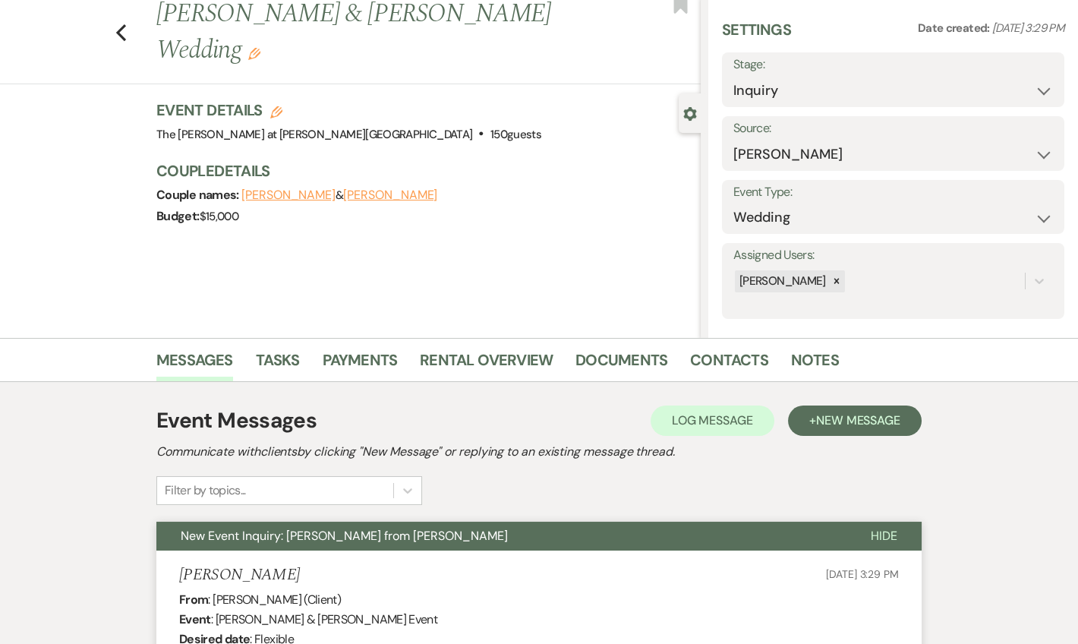
scroll to position [36, 0]
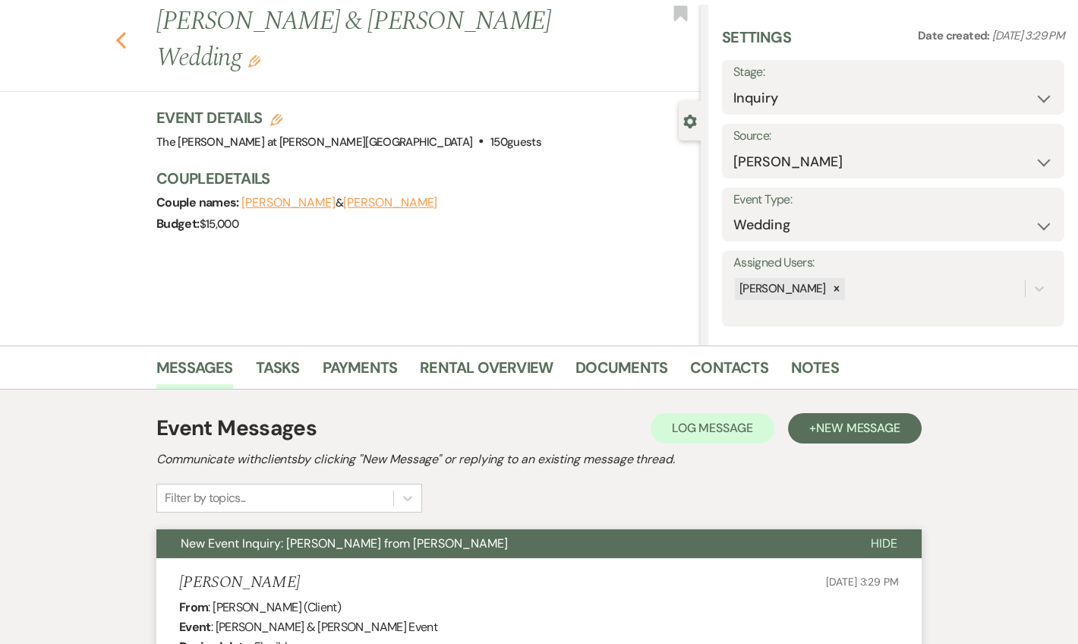
click at [127, 43] on icon "Previous" at bounding box center [120, 40] width 11 height 18
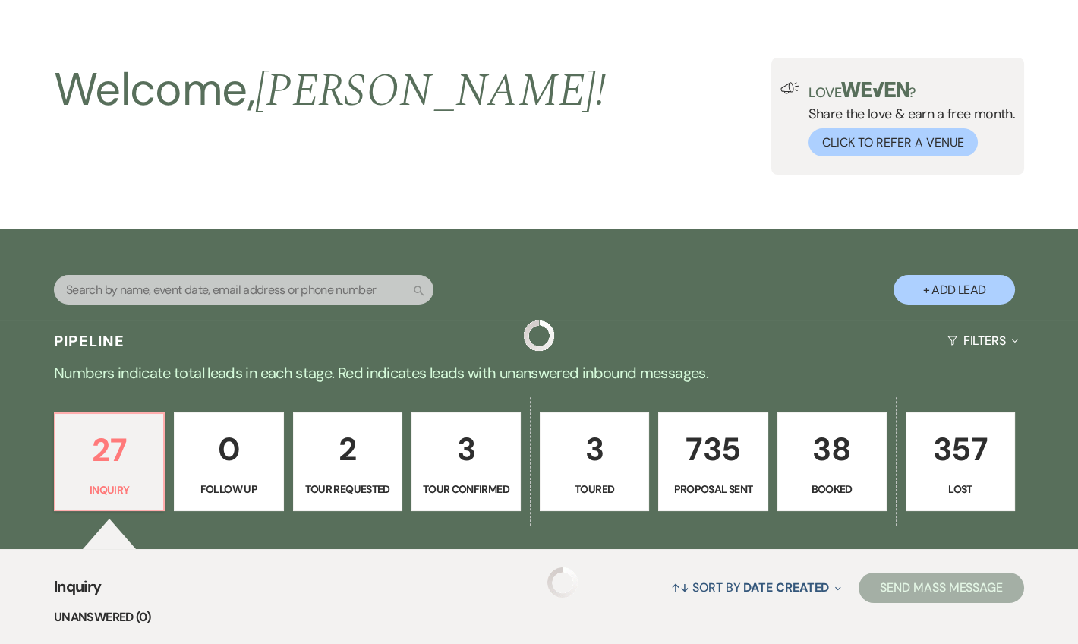
scroll to position [367, 0]
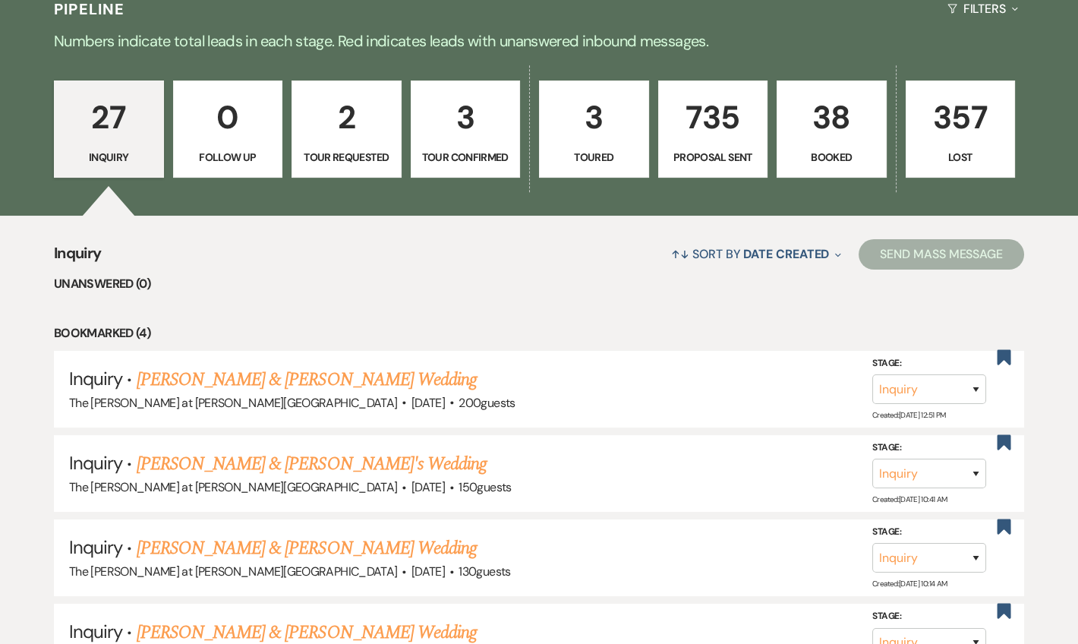
click at [320, 146] on link "2 Tour Requested" at bounding box center [346, 128] width 110 height 97
select select "2"
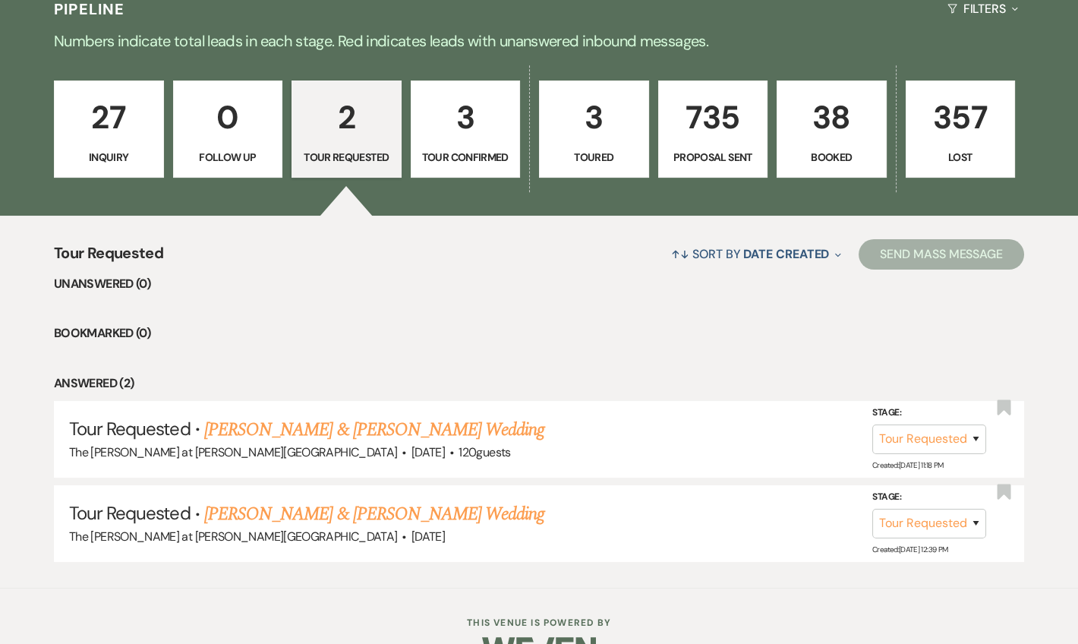
click at [139, 107] on p "27" at bounding box center [109, 117] width 90 height 51
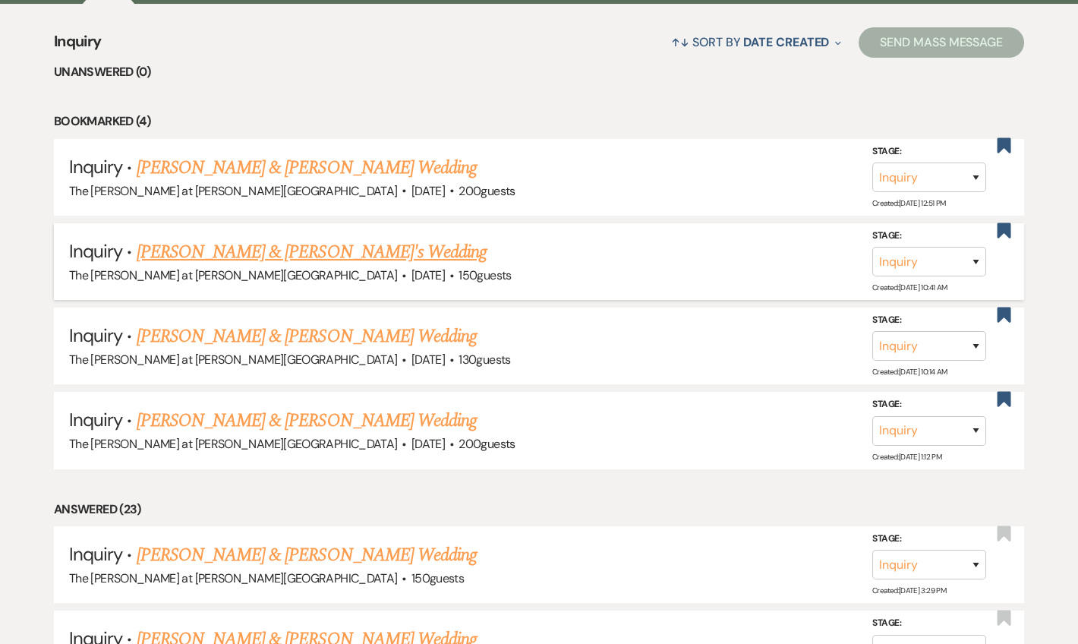
scroll to position [644, 0]
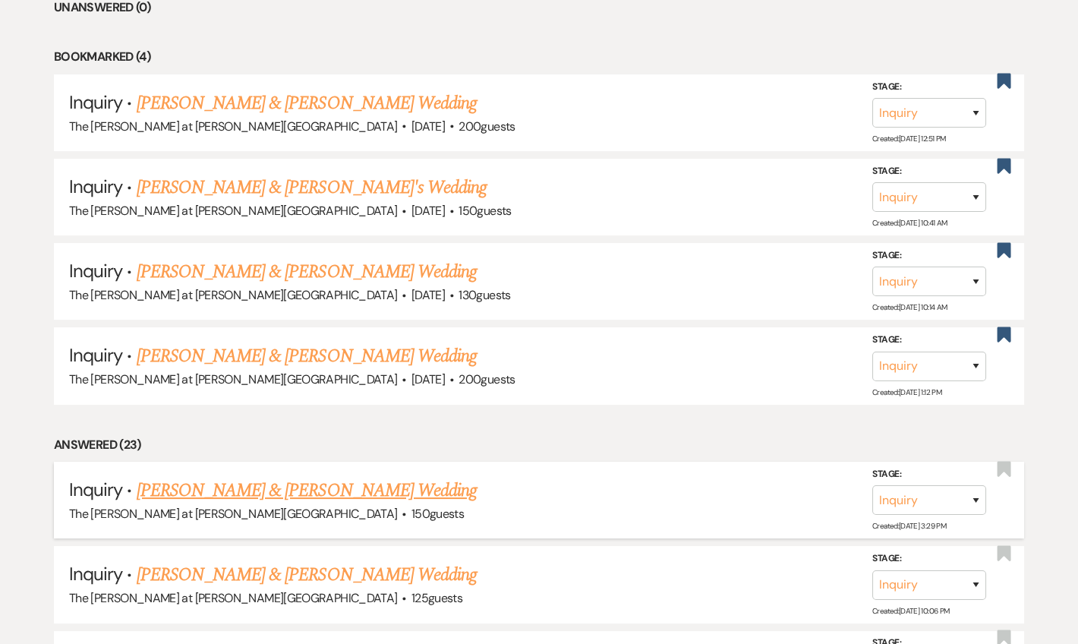
click at [896, 511] on div "Stage: Inquiry Follow Up Tour Requested Tour Confirmed Toured Proposal Sent Boo…" at bounding box center [936, 500] width 129 height 68
click at [895, 504] on select "Inquiry Follow Up Tour Requested Tour Confirmed Toured Proposal Sent Booked Lost" at bounding box center [929, 500] width 114 height 30
select select "2"
click at [872, 485] on select "Inquiry Follow Up Tour Requested Tour Confirmed Toured Proposal Sent Booked Lost" at bounding box center [929, 500] width 114 height 30
drag, startPoint x: 942, startPoint y: 516, endPoint x: 947, endPoint y: 497, distance: 19.5
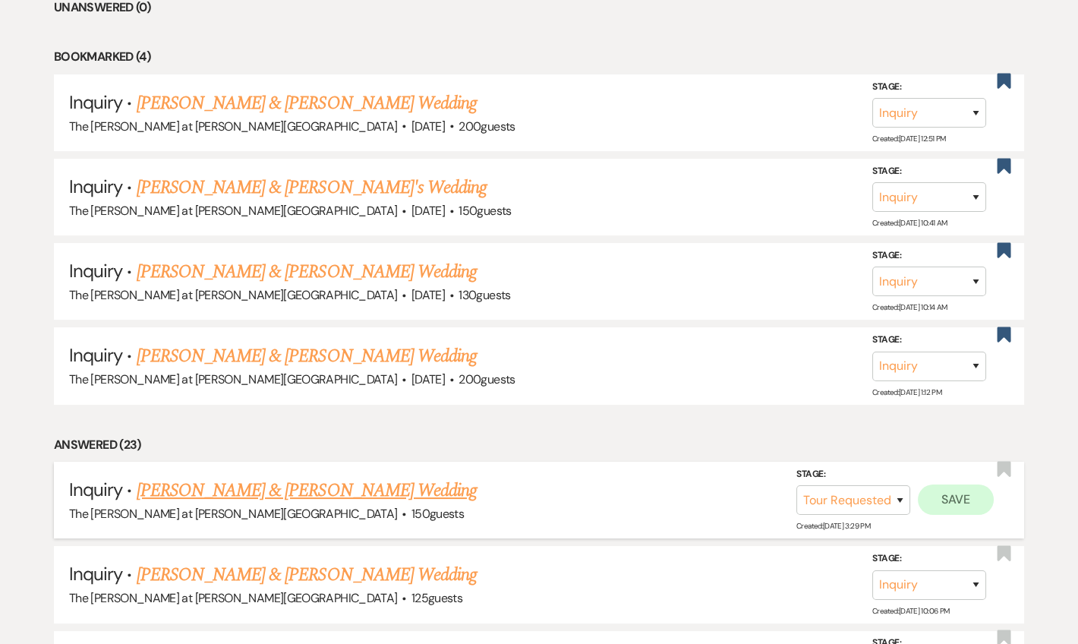
click at [942, 515] on div "Stage: Inquiry Follow Up Tour Requested Tour Confirmed Toured Proposal Sent Boo…" at bounding box center [898, 500] width 205 height 68
click at [947, 497] on button "Save" at bounding box center [956, 499] width 76 height 30
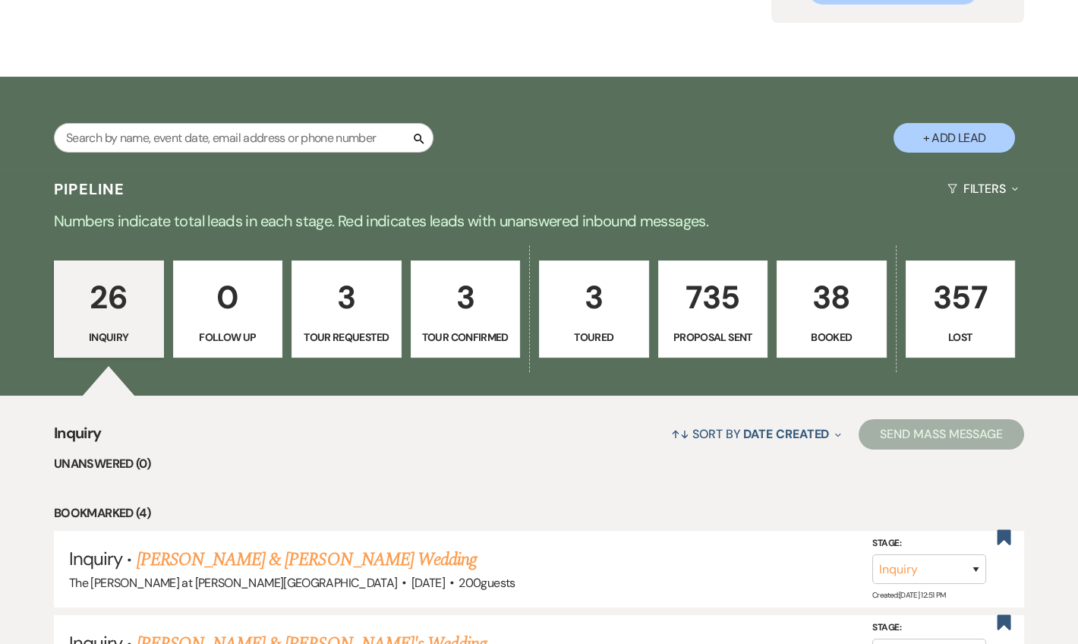
scroll to position [0, 0]
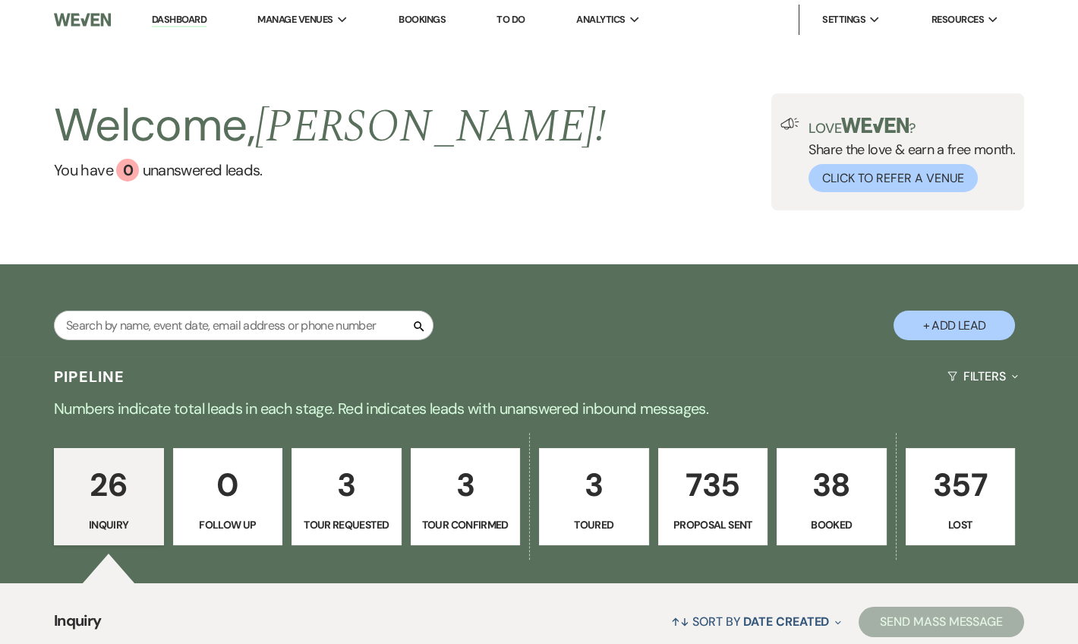
click at [164, 19] on link "Dashboard" at bounding box center [179, 20] width 55 height 14
click at [165, 23] on link "Dashboard" at bounding box center [179, 20] width 55 height 14
